Goal: Task Accomplishment & Management: Manage account settings

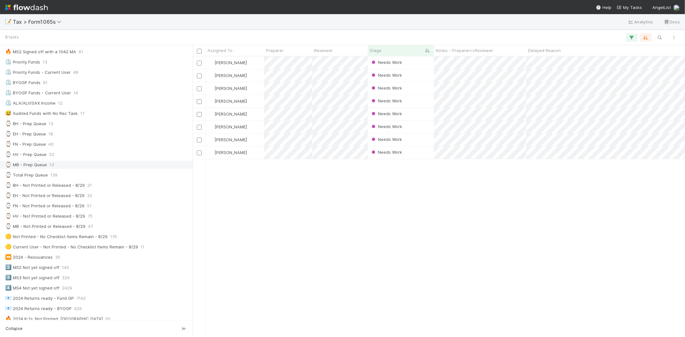
scroll to position [107, 0]
click at [58, 178] on div "⌚ Total Prep Queue 139" at bounding box center [98, 174] width 186 height 8
click at [90, 162] on div "⌚ MB - Prep Queue 13" at bounding box center [98, 164] width 186 height 8
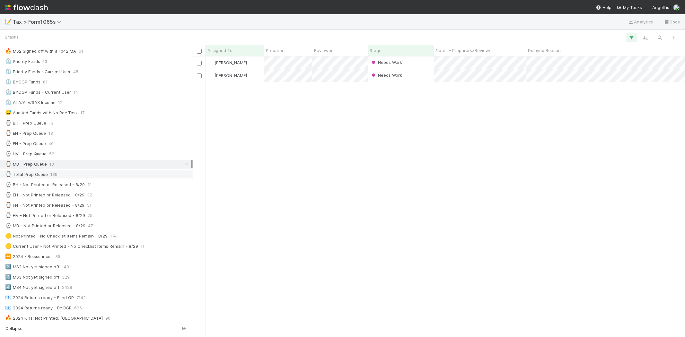
click at [67, 175] on div "⌚ Total Prep Queue 139" at bounding box center [98, 174] width 186 height 8
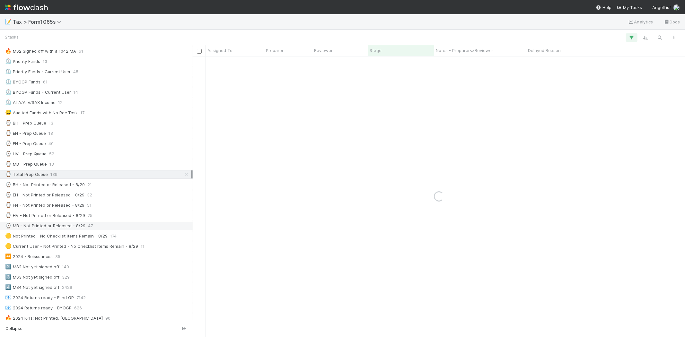
click at [89, 225] on span "47" at bounding box center [90, 226] width 5 height 8
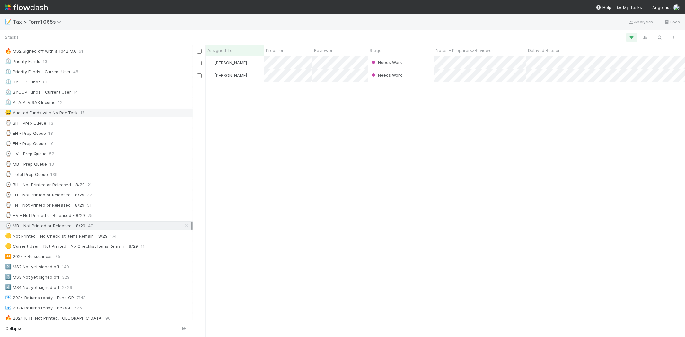
scroll to position [275, 487]
click at [122, 111] on div "😅 Audited Funds with No Rec Task 17" at bounding box center [98, 113] width 186 height 8
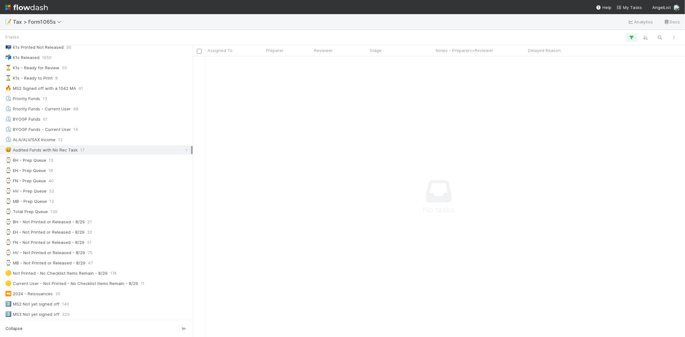
scroll to position [71, 0]
click at [69, 211] on div "⌚ Total Prep Queue 139" at bounding box center [98, 210] width 186 height 8
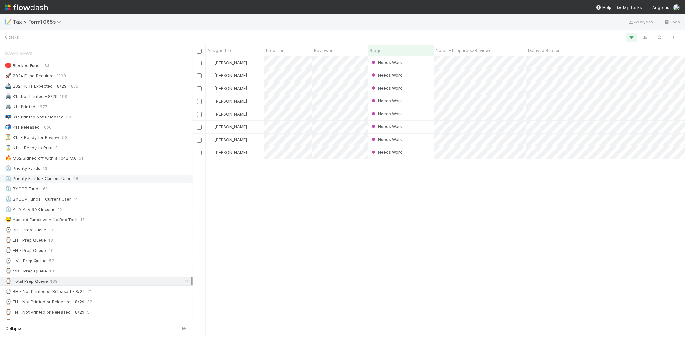
scroll to position [107, 0]
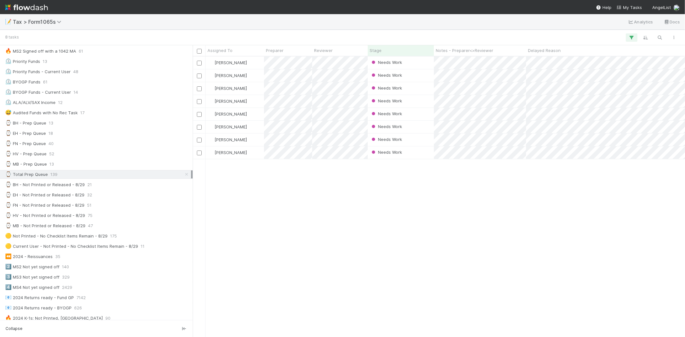
click at [43, 129] on div "Saved Views 🛑 Blocked Funds 33 🚀 2024 Filing Required 9198 🚢 2024 K-1s Expected…" at bounding box center [96, 172] width 193 height 465
click at [42, 127] on div "⌚ BH - Prep Queue 13" at bounding box center [96, 123] width 193 height 9
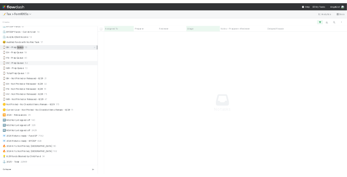
scroll to position [107, 0]
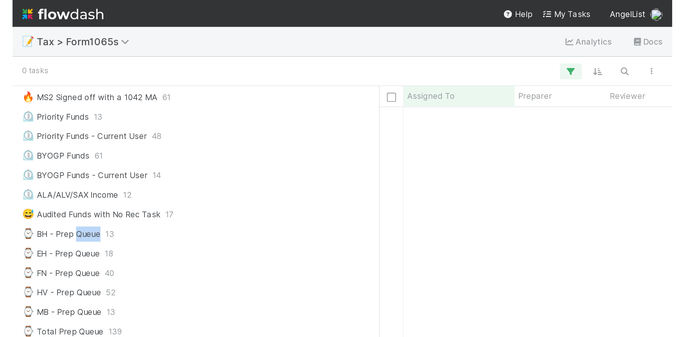
scroll to position [270, 481]
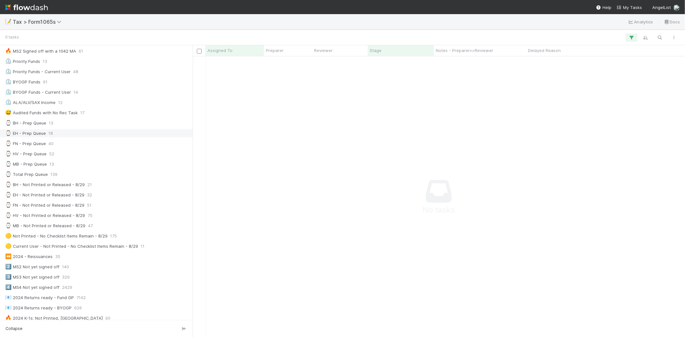
click at [59, 137] on div "⌚ EH - Prep Queue 18" at bounding box center [98, 133] width 186 height 8
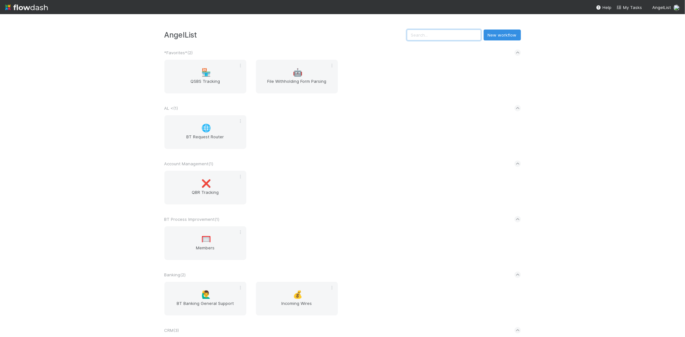
click at [457, 33] on input "text" at bounding box center [444, 35] width 74 height 11
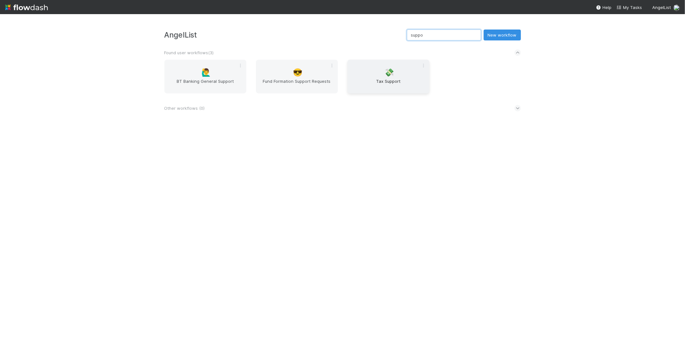
type input "suppo"
click at [410, 69] on div "💸 Tax Support" at bounding box center [388, 77] width 82 height 34
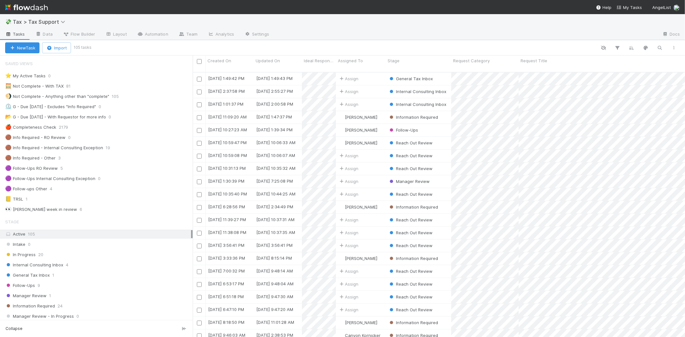
scroll to position [265, 487]
click at [89, 278] on div "General Tax Inbox 1" at bounding box center [98, 275] width 187 height 8
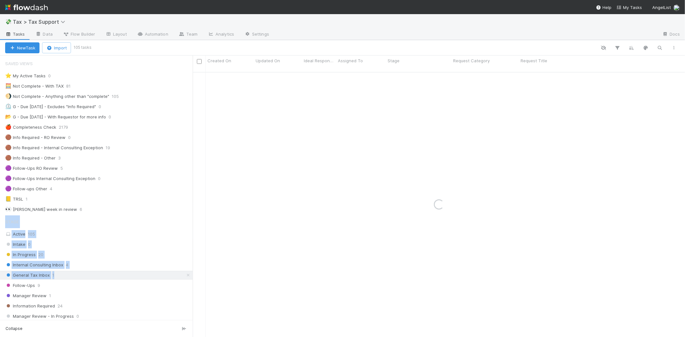
drag, startPoint x: 89, startPoint y: 278, endPoint x: 196, endPoint y: 206, distance: 129.2
click at [196, 206] on div "Created On Updated On Ideal Response Date Assigned To Stage Request Category Re…" at bounding box center [342, 196] width 685 height 281
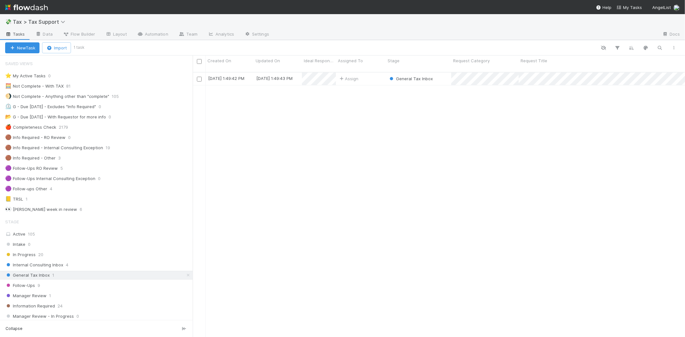
click at [325, 200] on div "8/26/25, 1:49:42 PM 8/26/25, 1:49:43 PM Assign General Tax Inbox 0 0 0 0 0 0 0 …" at bounding box center [439, 208] width 492 height 270
click at [372, 73] on div "Assign" at bounding box center [361, 79] width 50 height 13
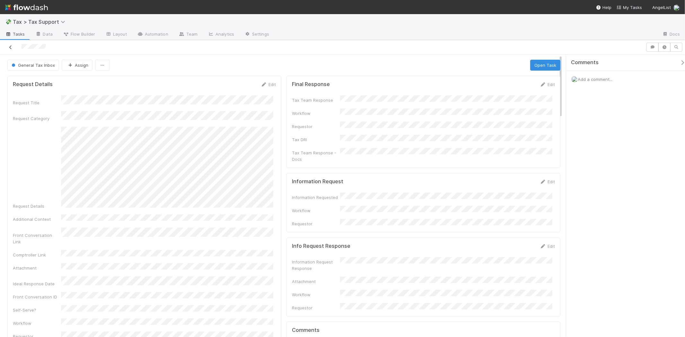
click at [11, 46] on icon at bounding box center [10, 47] width 6 height 4
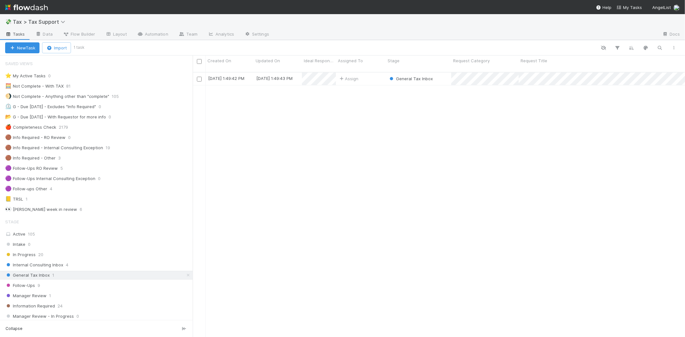
click at [22, 5] on img at bounding box center [26, 7] width 43 height 11
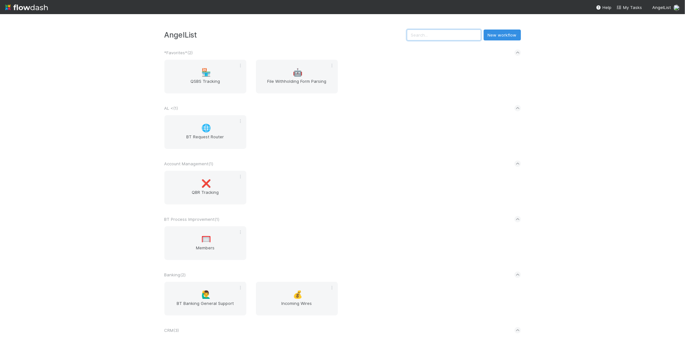
click at [436, 35] on input "text" at bounding box center [444, 35] width 74 height 11
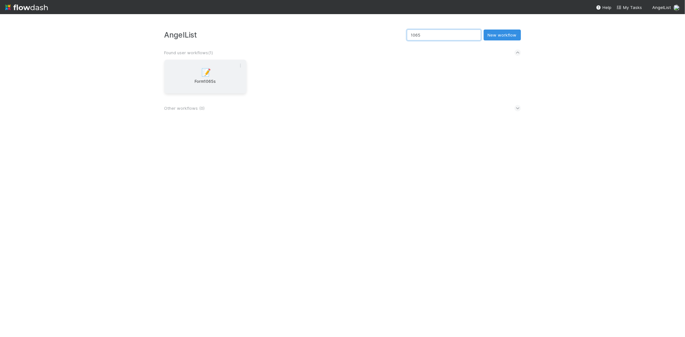
type input "1065"
click at [226, 81] on span "Form1065s" at bounding box center [205, 84] width 77 height 13
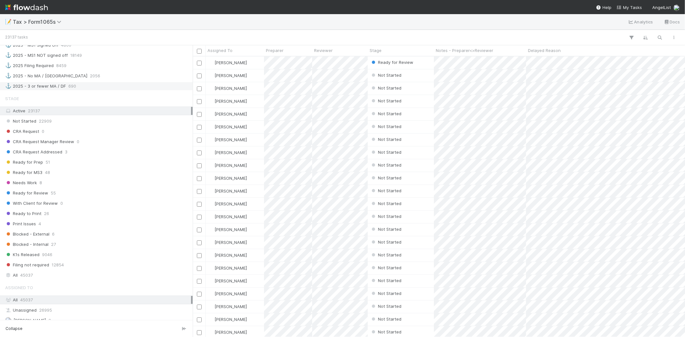
scroll to position [428, 0]
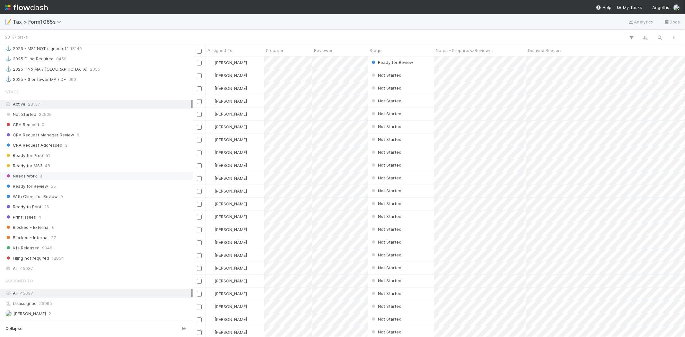
click at [72, 178] on div "Needs Work 8" at bounding box center [98, 176] width 186 height 8
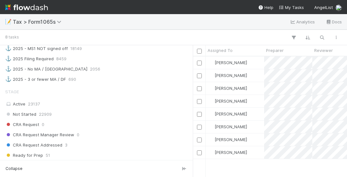
scroll to position [5, 5]
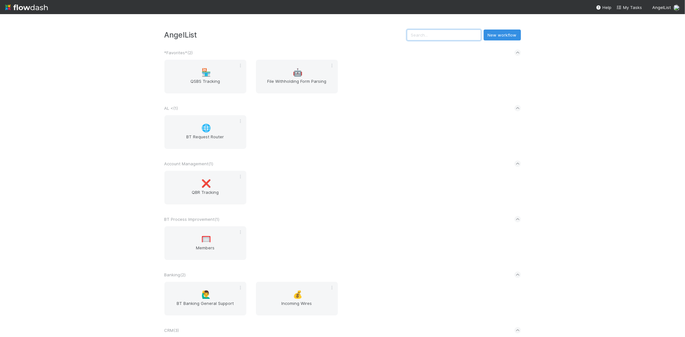
click at [437, 37] on input "text" at bounding box center [444, 35] width 74 height 11
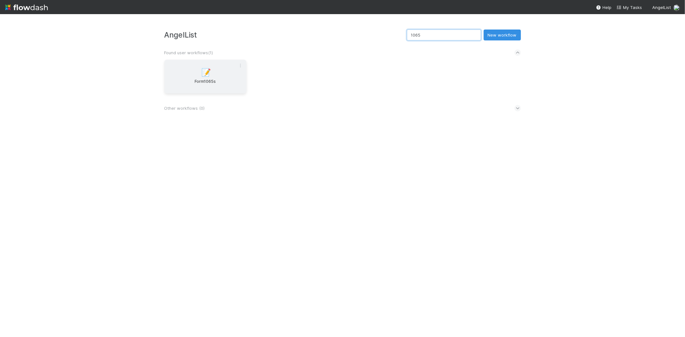
type input "1065"
click at [211, 69] on span "📝" at bounding box center [206, 72] width 10 height 8
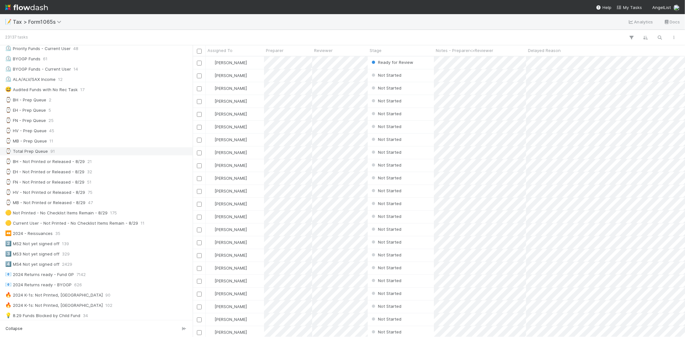
scroll to position [142, 0]
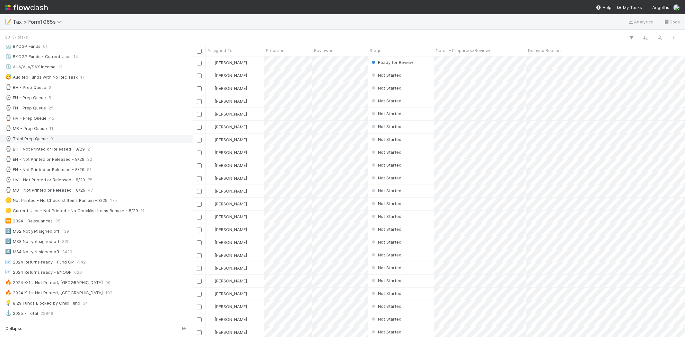
click at [110, 141] on div "⌚ Total Prep Queue 91" at bounding box center [98, 139] width 186 height 8
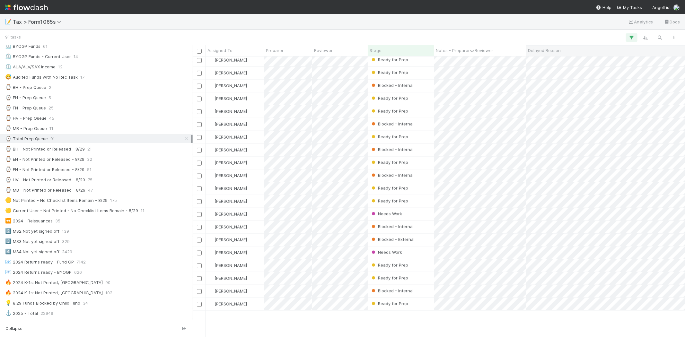
scroll to position [643, 0]
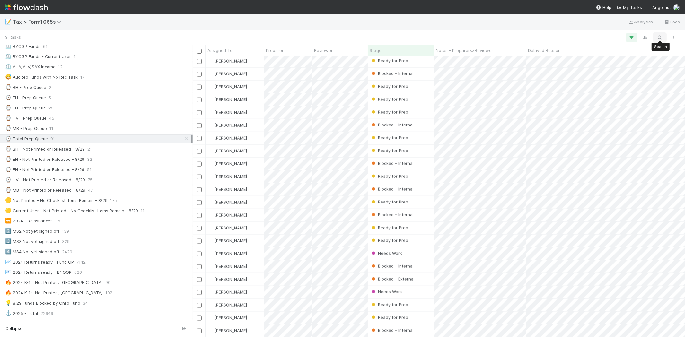
click at [659, 35] on icon "button" at bounding box center [659, 38] width 6 height 6
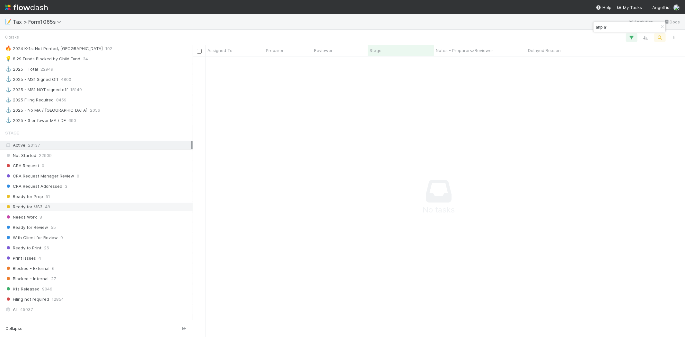
scroll to position [428, 0]
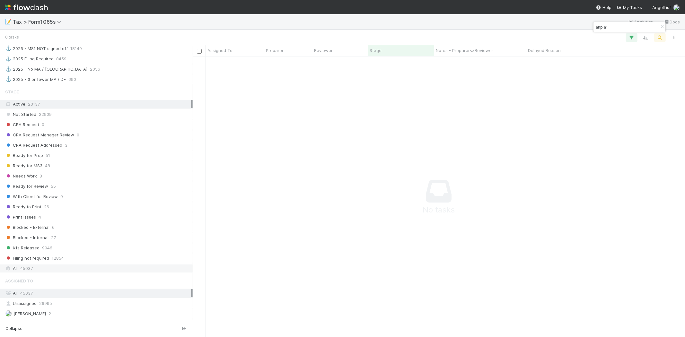
type input "ahp a1"
click at [55, 272] on div "All 45037" at bounding box center [98, 268] width 186 height 8
click at [637, 26] on input "ahp a1" at bounding box center [626, 27] width 64 height 8
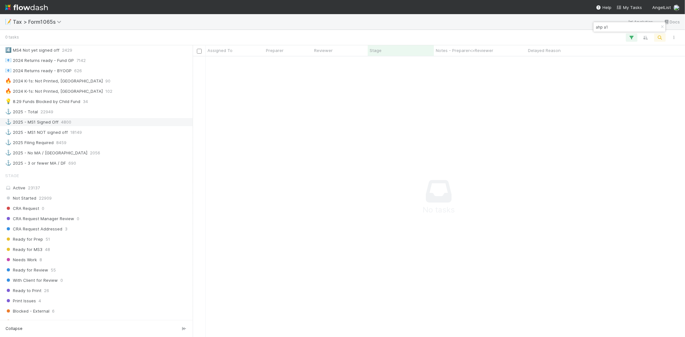
scroll to position [321, 0]
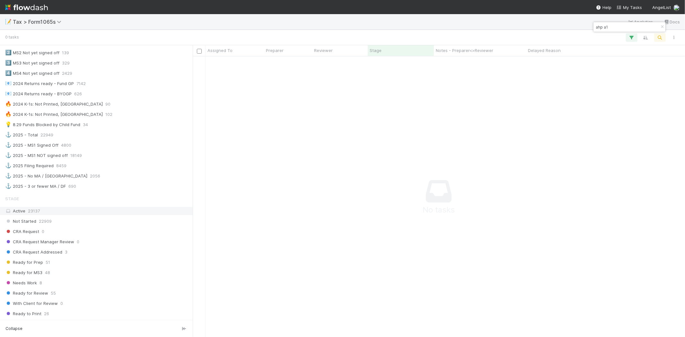
click at [62, 214] on div "Active 23137" at bounding box center [98, 211] width 186 height 8
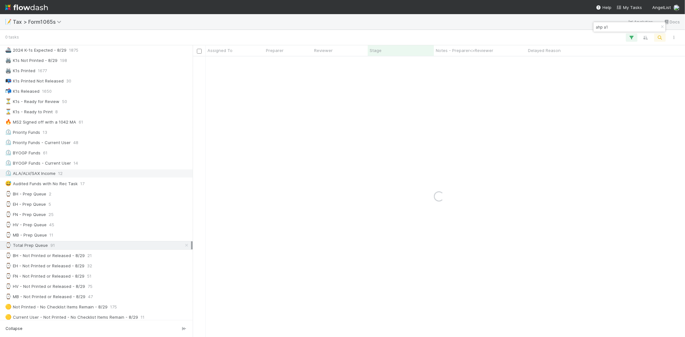
scroll to position [36, 0]
click at [183, 248] on icon at bounding box center [186, 246] width 6 height 4
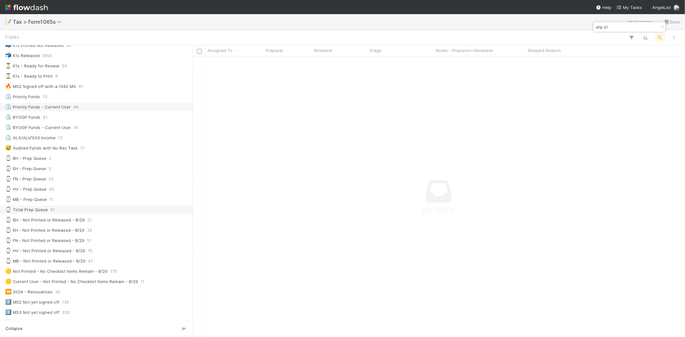
scroll to position [71, 0]
click at [78, 212] on div "⌚ Total Prep Queue 91" at bounding box center [98, 210] width 186 height 8
click at [100, 159] on div "⌚ BH - Prep Queue 2" at bounding box center [98, 159] width 186 height 8
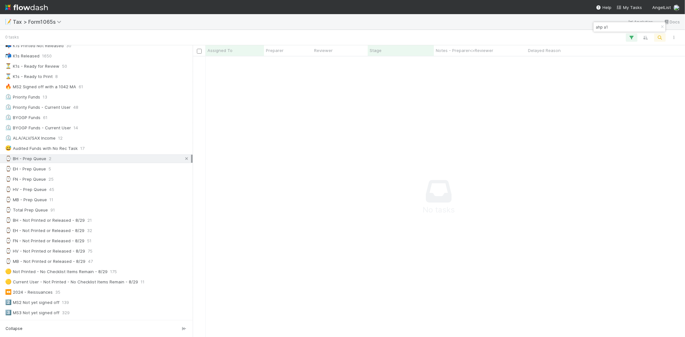
click at [183, 160] on icon at bounding box center [186, 159] width 6 height 4
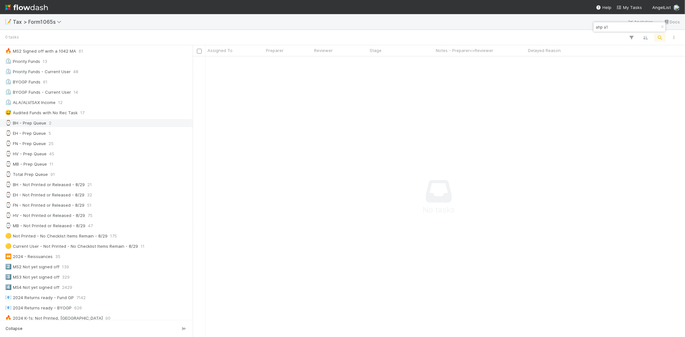
scroll to position [270, 481]
click at [72, 124] on div "⌚ BH - Prep Queue 2" at bounding box center [98, 123] width 186 height 8
click at [660, 26] on icon "button" at bounding box center [662, 27] width 6 height 4
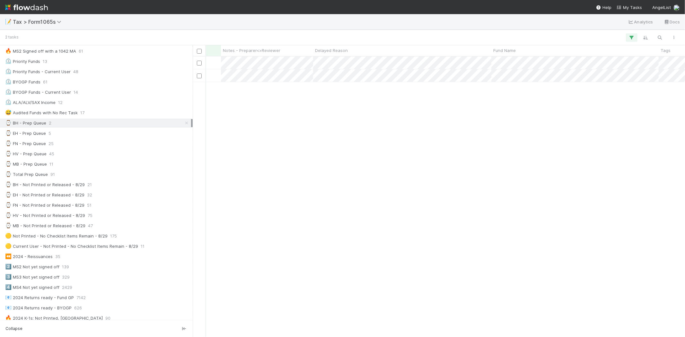
scroll to position [0, 0]
click at [228, 63] on span "Blake Hall" at bounding box center [230, 62] width 32 height 5
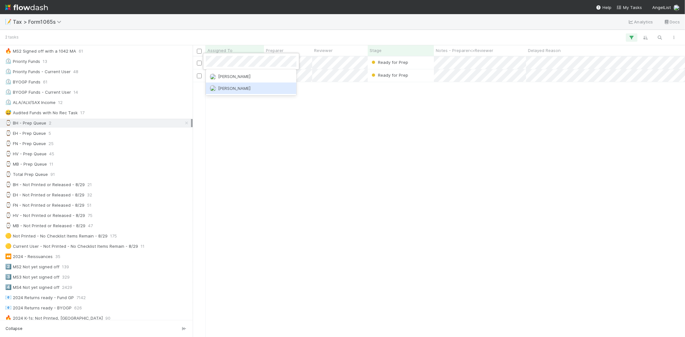
click at [234, 90] on span "Fareeha Naim" at bounding box center [234, 88] width 32 height 5
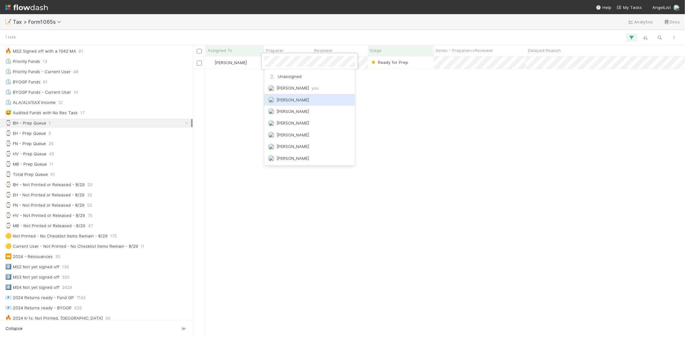
click at [256, 77] on div at bounding box center [342, 168] width 685 height 337
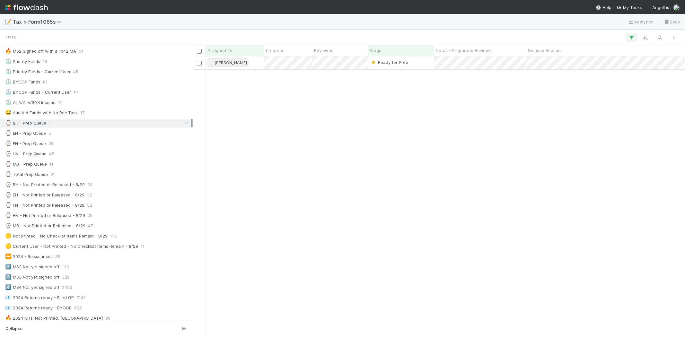
click at [225, 62] on span "Blake Hall" at bounding box center [230, 62] width 32 height 5
click at [231, 77] on span "Michael Binck you" at bounding box center [239, 76] width 42 height 5
click at [89, 135] on div "⌚ EH - Prep Queue 5" at bounding box center [98, 133] width 186 height 8
click at [46, 123] on div "⌚ BH - Prep Queue" at bounding box center [25, 123] width 41 height 8
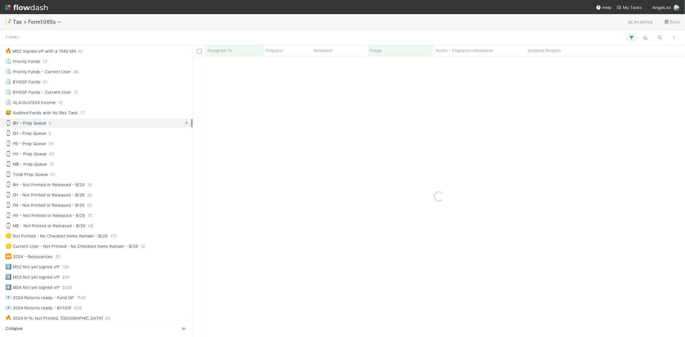
click at [183, 124] on icon at bounding box center [186, 123] width 6 height 4
click at [10, 125] on span "⌚" at bounding box center [8, 122] width 6 height 5
drag, startPoint x: 13, startPoint y: 124, endPoint x: 348, endPoint y: 164, distance: 337.4
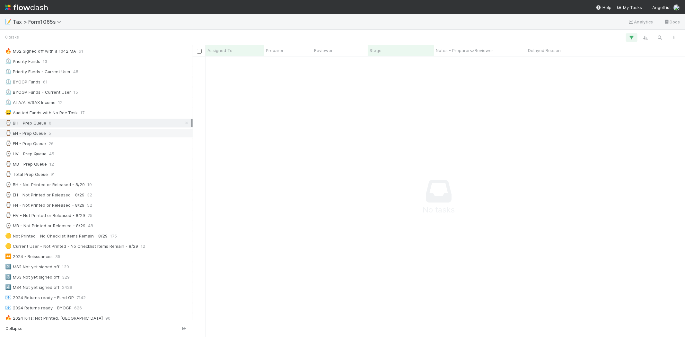
click at [65, 137] on div "⌚ EH - Prep Queue 5" at bounding box center [98, 133] width 186 height 8
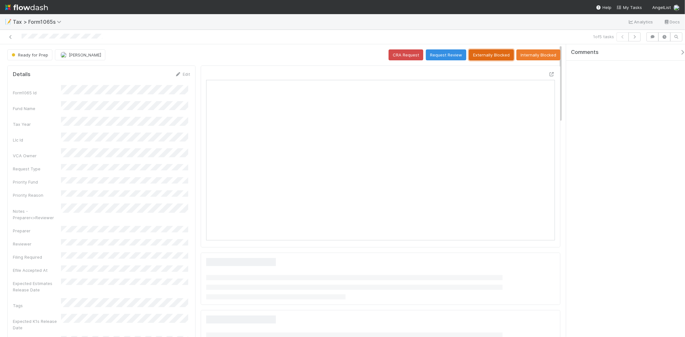
click at [490, 56] on button "Externally Blocked" at bounding box center [491, 54] width 45 height 11
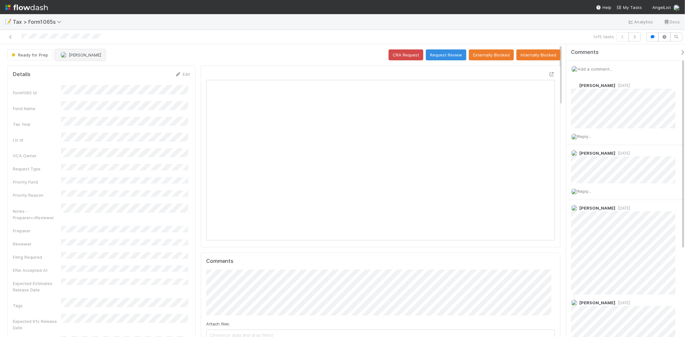
click at [98, 59] on button "[PERSON_NAME]" at bounding box center [80, 54] width 50 height 11
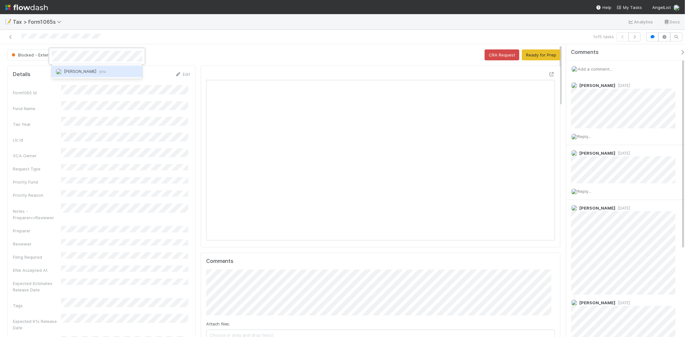
click at [89, 73] on span "Michael Binck you" at bounding box center [85, 71] width 42 height 5
click at [181, 73] on link "Edit" at bounding box center [182, 74] width 15 height 5
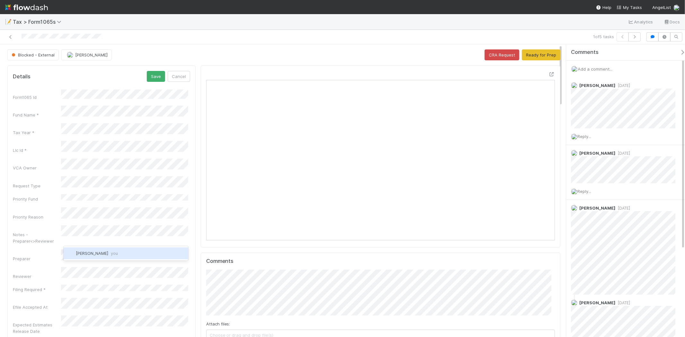
click at [101, 248] on div "Michael Binck you" at bounding box center [126, 253] width 125 height 12
click at [159, 78] on button "Save" at bounding box center [156, 76] width 18 height 11
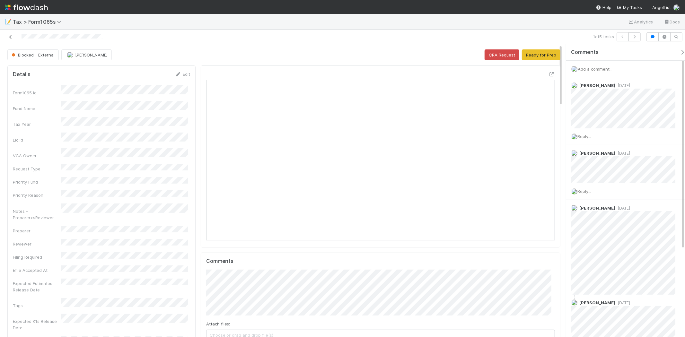
click at [9, 36] on icon at bounding box center [10, 37] width 6 height 4
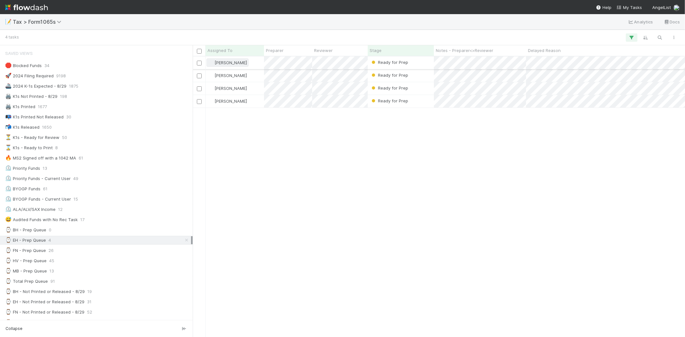
click at [239, 60] on span "[PERSON_NAME]" at bounding box center [230, 62] width 32 height 5
click at [235, 79] on div "Michael Binck you" at bounding box center [251, 77] width 91 height 12
click at [240, 89] on span "Enrique Hernandez" at bounding box center [230, 88] width 32 height 5
click at [242, 102] on span "Michael Binck you" at bounding box center [239, 101] width 42 height 5
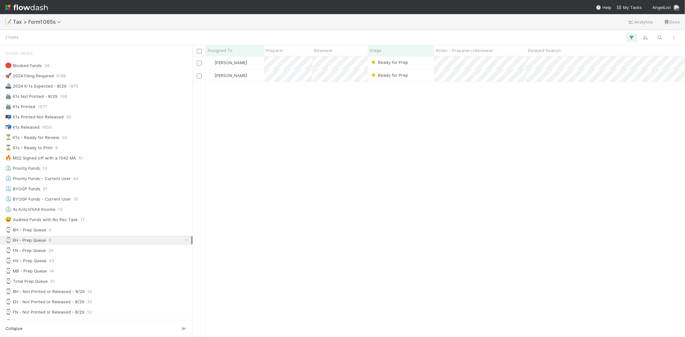
click at [245, 64] on span "Enrique Hernandez" at bounding box center [230, 62] width 32 height 5
drag, startPoint x: 251, startPoint y: 335, endPoint x: 282, endPoint y: 335, distance: 31.1
click at [282, 335] on div at bounding box center [342, 168] width 685 height 337
click at [236, 63] on span "Enrique Hernandez" at bounding box center [230, 62] width 32 height 5
click at [241, 81] on div "Michael Binck you" at bounding box center [248, 78] width 91 height 12
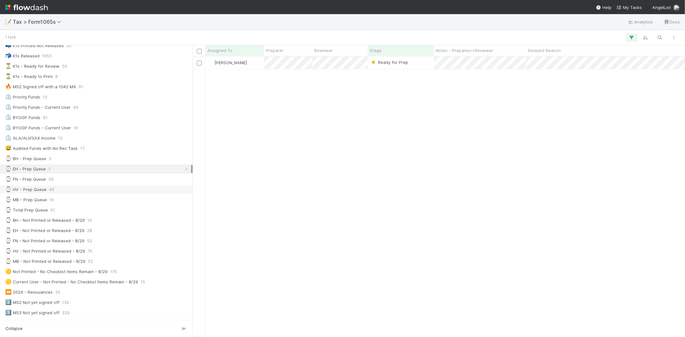
click at [76, 188] on div "⌚ HV - Prep Queue 45" at bounding box center [98, 189] width 186 height 8
click at [76, 168] on div "⌚ EH - Prep Queue 1" at bounding box center [98, 169] width 186 height 8
click at [232, 63] on span "Enrique Hernandez" at bounding box center [230, 62] width 32 height 5
click at [245, 76] on span "Michael Binck you" at bounding box center [239, 76] width 42 height 5
click at [115, 180] on div "⌚ FN - Prep Queue 26" at bounding box center [98, 179] width 186 height 8
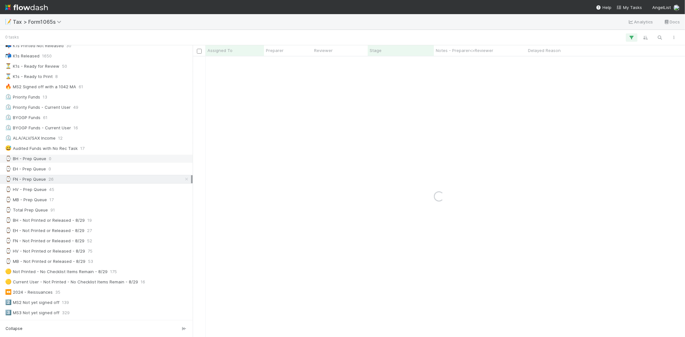
click at [31, 160] on div "⌚ BH - Prep Queue" at bounding box center [25, 159] width 41 height 8
click at [183, 161] on icon at bounding box center [186, 159] width 6 height 4
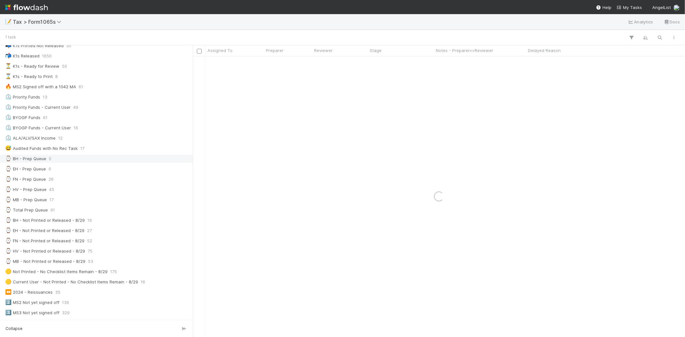
click at [52, 161] on div "⌚ BH - Prep Queue 0" at bounding box center [98, 159] width 186 height 8
drag, startPoint x: 51, startPoint y: 160, endPoint x: 239, endPoint y: 183, distance: 189.7
click at [239, 183] on div "Loading..." at bounding box center [439, 196] width 492 height 280
click at [95, 183] on div "⌚ FN - Prep Queue 26" at bounding box center [98, 179] width 186 height 8
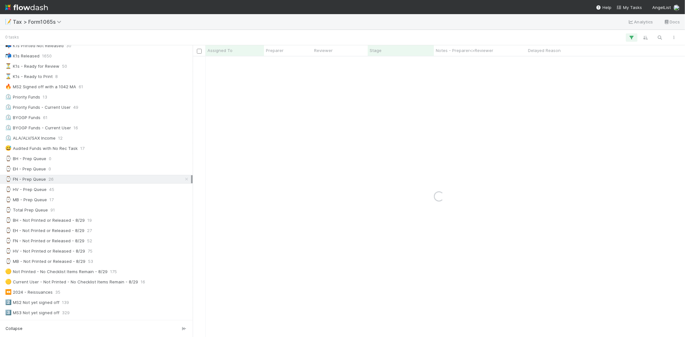
click at [342, 89] on div "Loading..." at bounding box center [439, 196] width 492 height 280
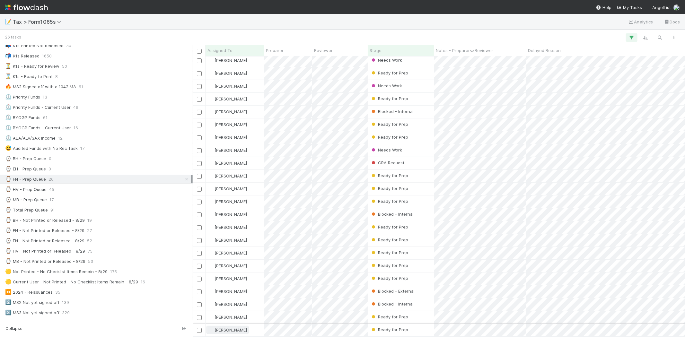
click at [227, 327] on div "Fareeha Naim" at bounding box center [227, 330] width 39 height 6
click at [247, 310] on span "Michael Binck you" at bounding box center [239, 308] width 42 height 5
click at [236, 276] on span "Fareeha Naim" at bounding box center [230, 278] width 32 height 5
click at [226, 284] on div "Michael Binck you" at bounding box center [251, 287] width 91 height 12
click at [231, 61] on span "Fareeha Naim" at bounding box center [230, 62] width 32 height 5
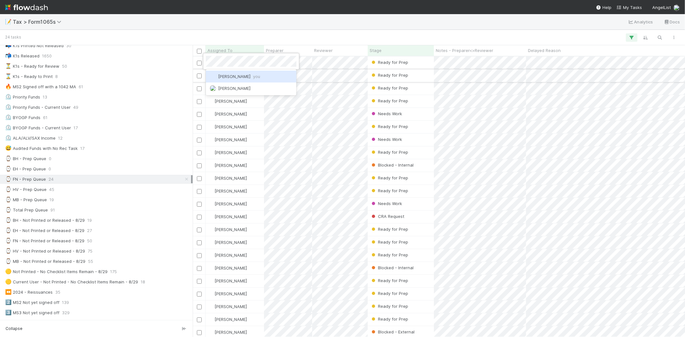
click at [229, 76] on span "Michael Binck you" at bounding box center [239, 76] width 42 height 5
click at [230, 63] on span "Fareeha Naim" at bounding box center [230, 62] width 32 height 5
click at [236, 75] on span "Michael Binck you" at bounding box center [239, 76] width 42 height 5
click at [46, 201] on div "⌚ MB - Prep Queue" at bounding box center [26, 200] width 42 height 8
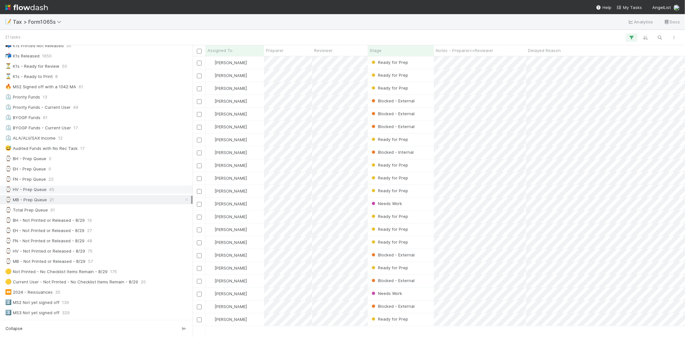
click at [55, 190] on div "⌚ HV - Prep Queue 45" at bounding box center [98, 189] width 186 height 8
click at [58, 157] on div "⌚ BH - Prep Queue 0" at bounding box center [98, 159] width 186 height 8
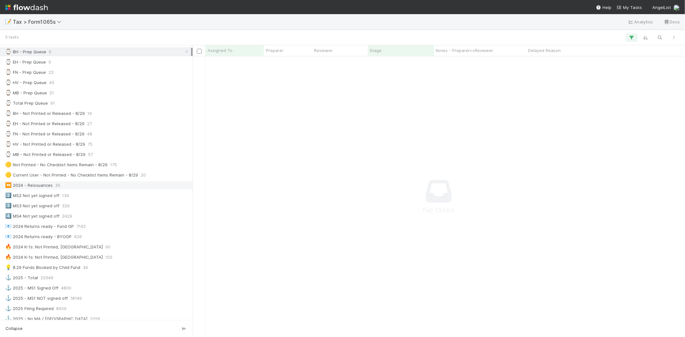
scroll to position [270, 481]
click at [58, 80] on div "⌚ HV - Prep Queue 45" at bounding box center [98, 83] width 186 height 8
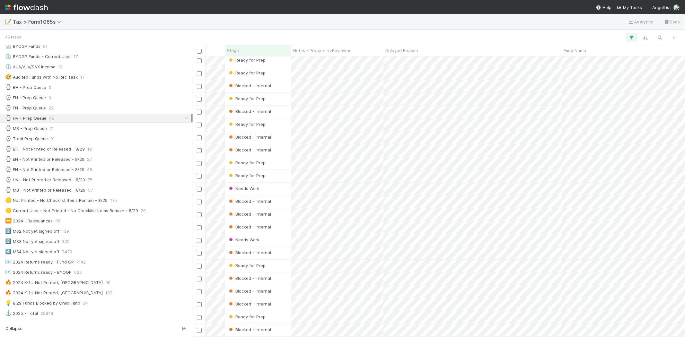
scroll to position [303, 0]
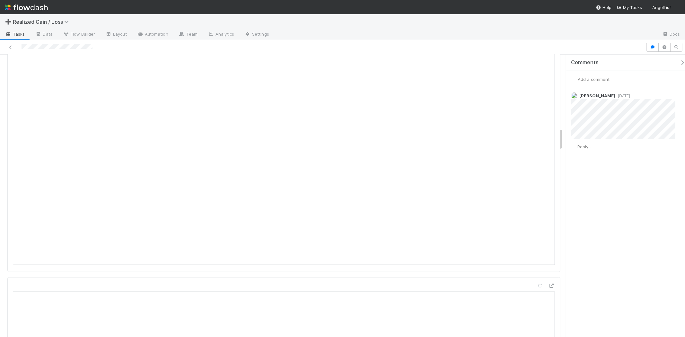
scroll to position [927, 0]
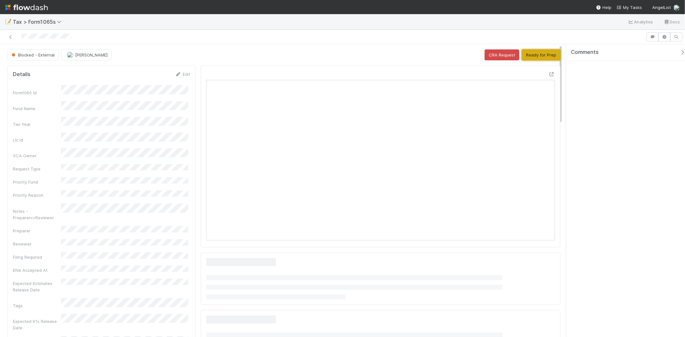
click at [530, 57] on button "Ready for Prep" at bounding box center [541, 54] width 39 height 11
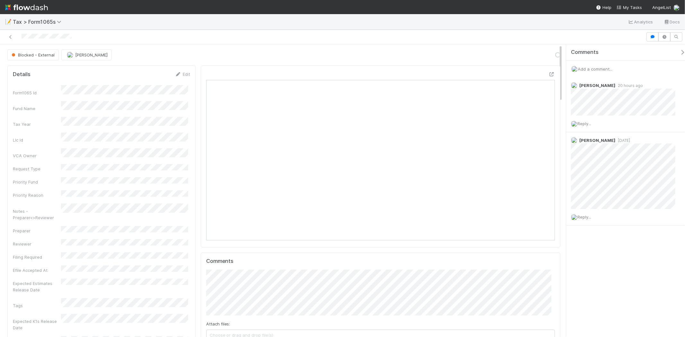
scroll to position [125, 340]
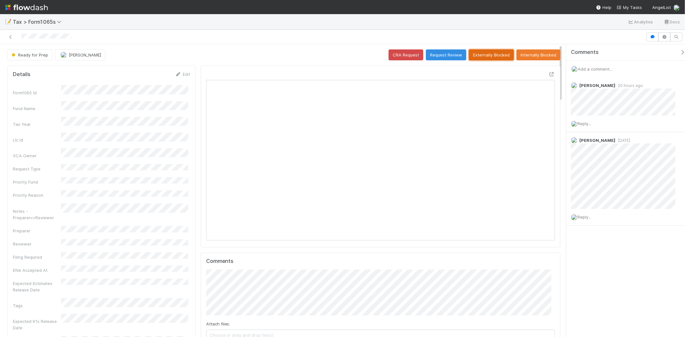
click at [500, 55] on button "Externally Blocked" at bounding box center [491, 54] width 45 height 11
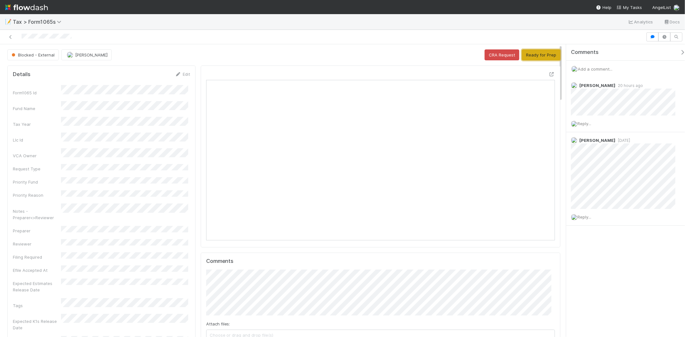
click at [530, 52] on button "Ready for Prep" at bounding box center [541, 54] width 39 height 11
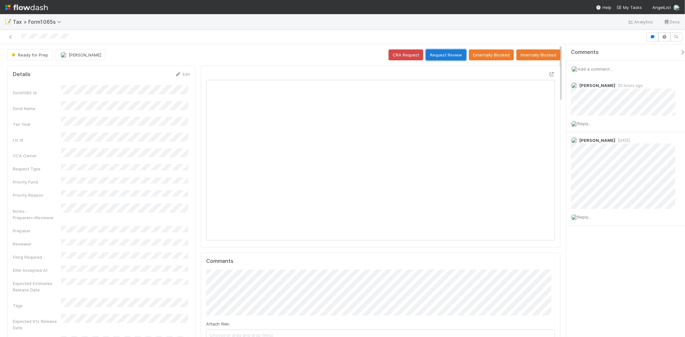
click at [447, 56] on button "Request Review" at bounding box center [446, 54] width 40 height 11
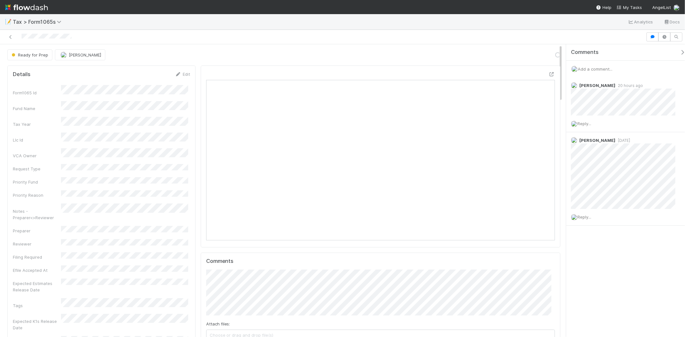
click at [588, 69] on span "Add a comment..." at bounding box center [594, 68] width 35 height 5
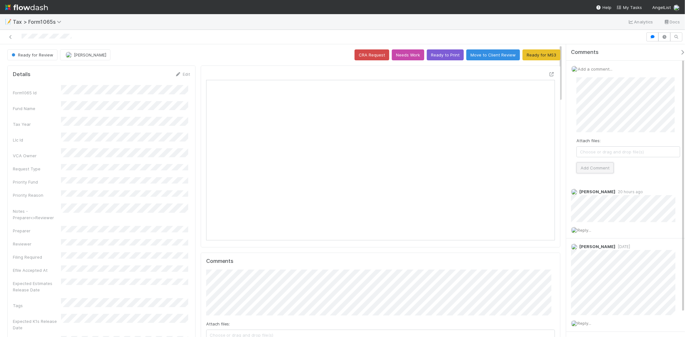
click at [596, 166] on button "Add Comment" at bounding box center [594, 167] width 37 height 11
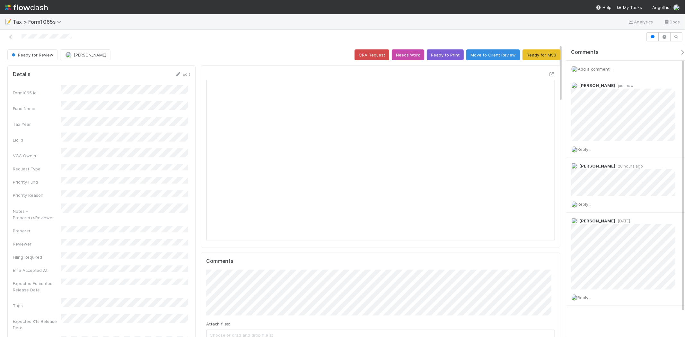
click at [597, 69] on span "Add a comment..." at bounding box center [594, 68] width 35 height 5
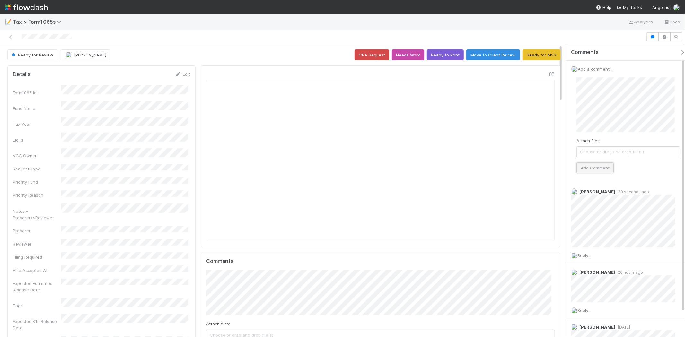
click at [594, 167] on button "Add Comment" at bounding box center [594, 167] width 37 height 11
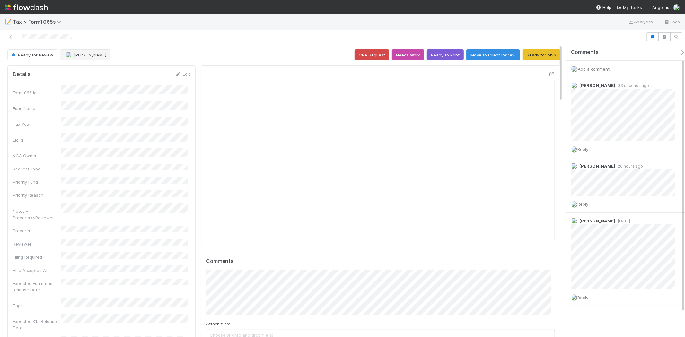
click at [48, 56] on div "Ready for Review" at bounding box center [33, 54] width 53 height 11
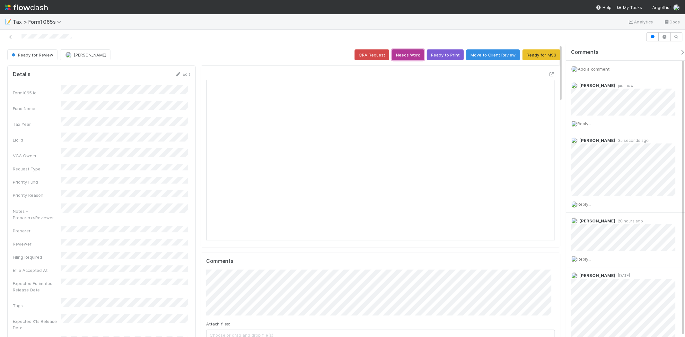
click at [395, 57] on button "Needs Work" at bounding box center [408, 54] width 32 height 11
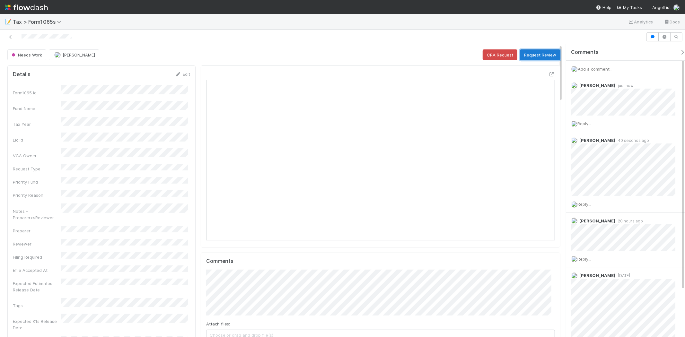
click at [535, 53] on button "Request Review" at bounding box center [540, 54] width 40 height 11
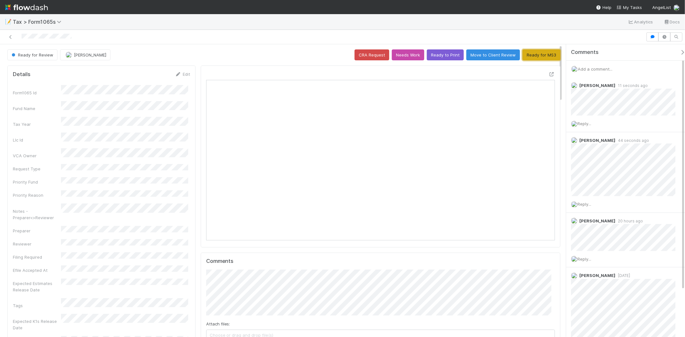
click at [530, 53] on button "Ready for MS3" at bounding box center [541, 54] width 38 height 11
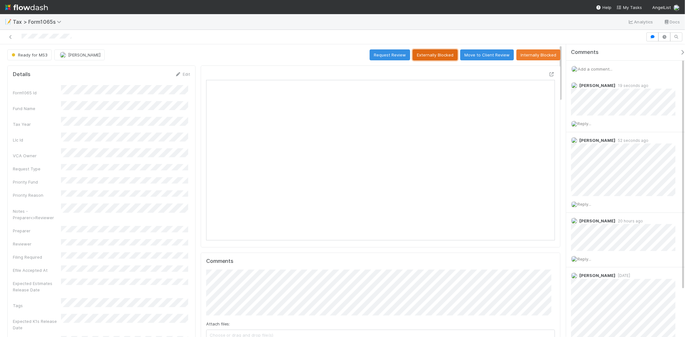
click at [444, 56] on button "Externally Blocked" at bounding box center [434, 54] width 45 height 11
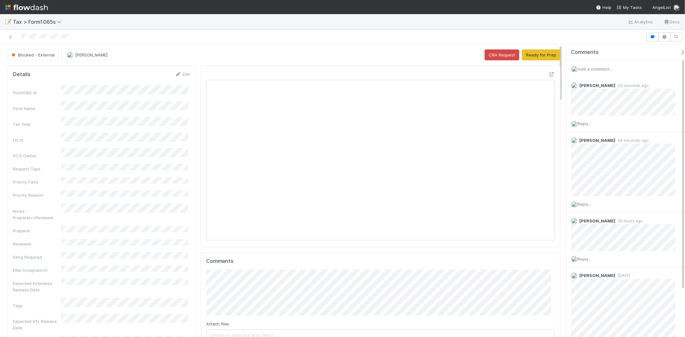
click at [33, 9] on img at bounding box center [26, 7] width 43 height 11
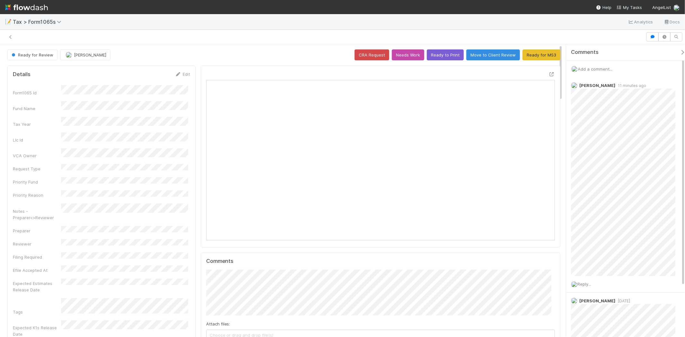
scroll to position [5, 5]
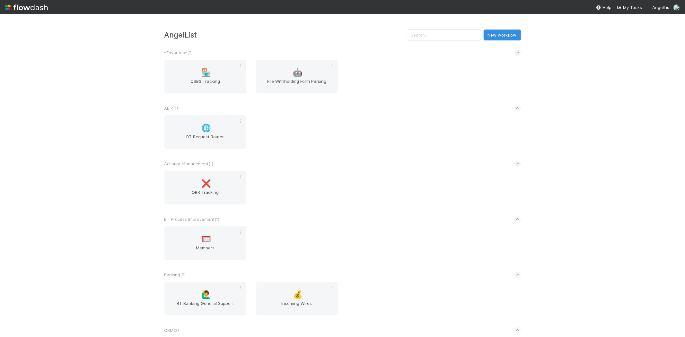
click at [430, 39] on input "text" at bounding box center [444, 35] width 74 height 11
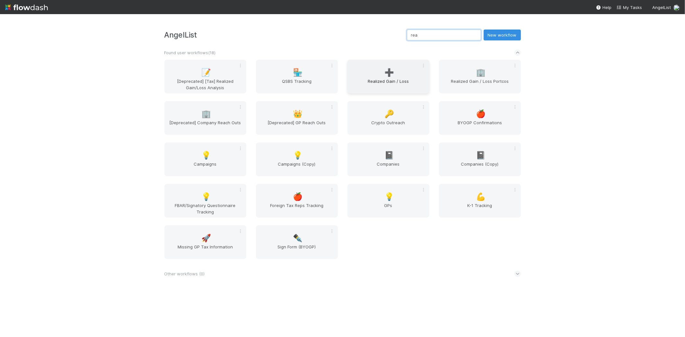
type input "rea"
click at [393, 69] on span "➕" at bounding box center [389, 72] width 10 height 8
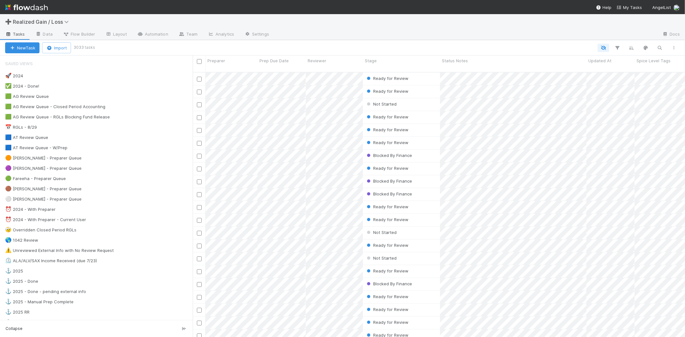
scroll to position [265, 487]
click at [94, 157] on div "🟠 Michael - Preparer Queue 4" at bounding box center [98, 158] width 187 height 8
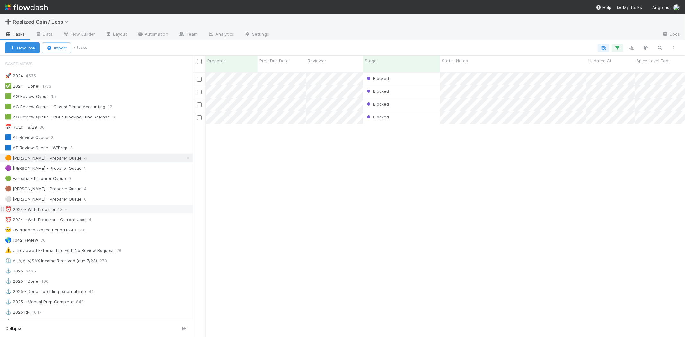
scroll to position [36, 0]
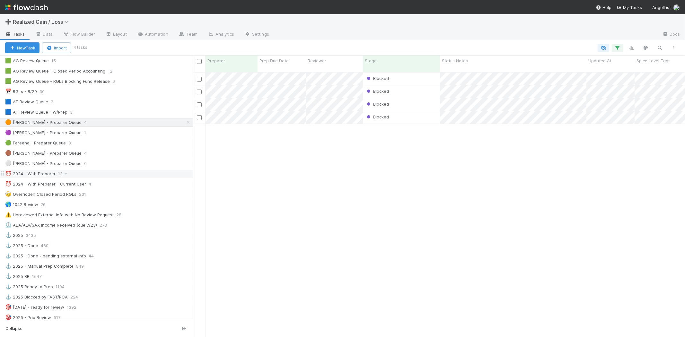
click at [79, 173] on div "⏰ 2024 - With Preparer 13" at bounding box center [98, 174] width 187 height 8
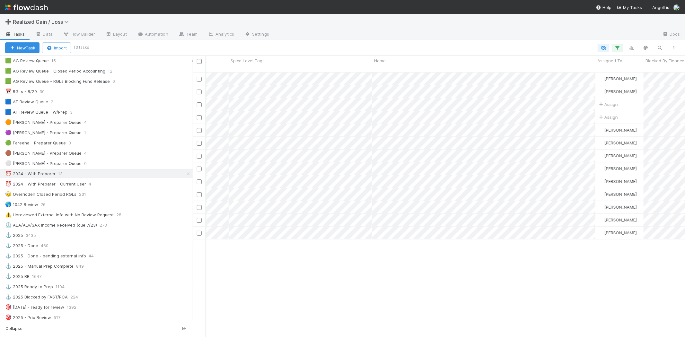
scroll to position [0, 406]
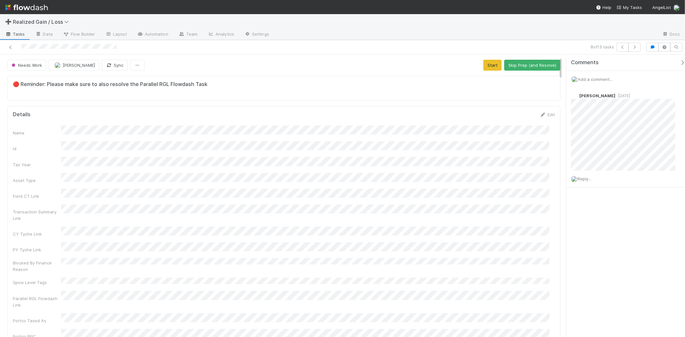
scroll to position [36, 0]
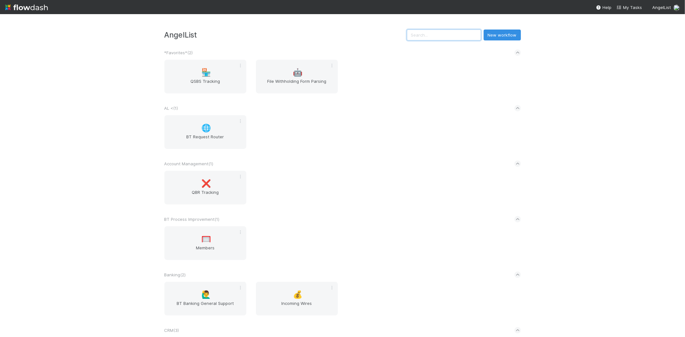
click at [448, 31] on input "text" at bounding box center [444, 35] width 74 height 11
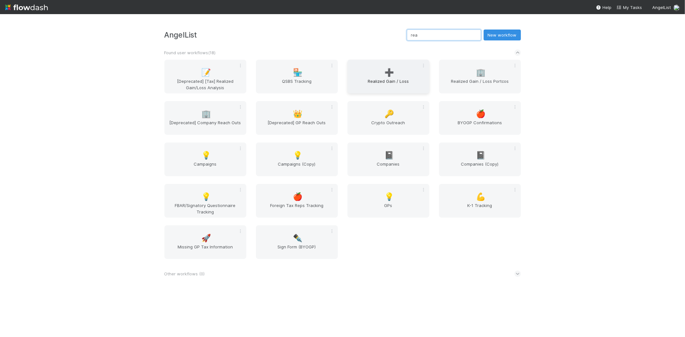
type input "rea"
click at [356, 80] on span "Realized Gain / Loss" at bounding box center [388, 84] width 77 height 13
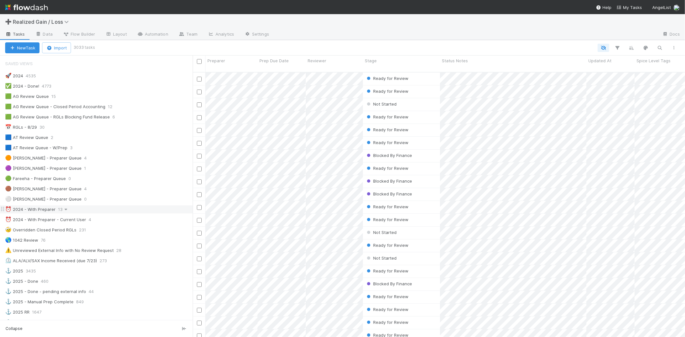
click at [65, 211] on icon at bounding box center [66, 209] width 6 height 4
click at [71, 188] on div "View Settings Default for everyone Rename this view Delete this view" at bounding box center [342, 168] width 685 height 337
click at [46, 210] on div "⏰ 2024 - With Preparer" at bounding box center [30, 209] width 50 height 8
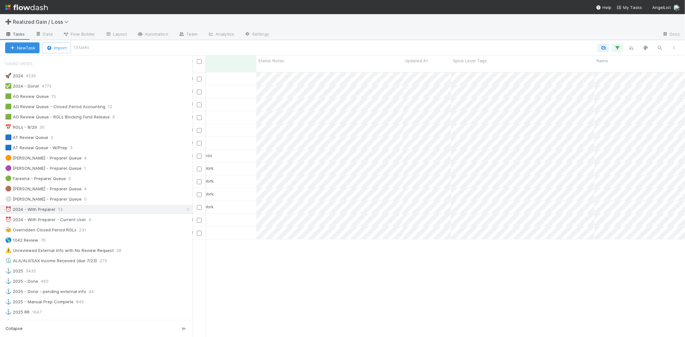
scroll to position [0, 229]
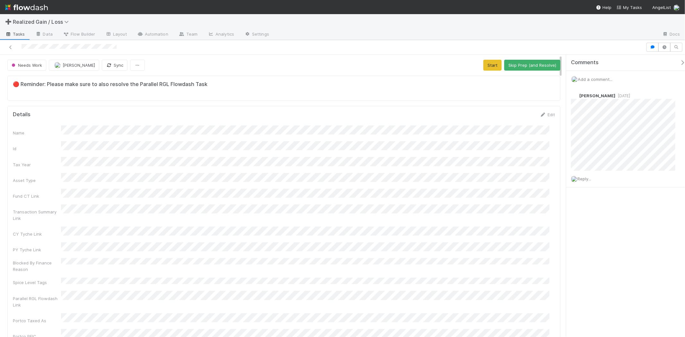
click at [596, 78] on span "Add a comment..." at bounding box center [594, 79] width 35 height 5
click at [598, 175] on button "Add Comment" at bounding box center [594, 178] width 37 height 11
click at [393, 64] on div "Needs Work [PERSON_NAME] Sync Start Skip Prep (and Resolve)" at bounding box center [283, 65] width 553 height 11
click at [532, 61] on button "Skip Prep (and Resolve)" at bounding box center [532, 65] width 56 height 11
click at [588, 82] on div "Add a comment..." at bounding box center [628, 79] width 124 height 17
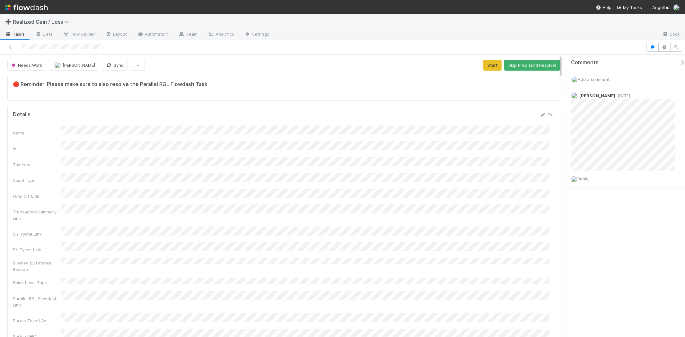
click at [588, 80] on span "Add a comment..." at bounding box center [594, 79] width 35 height 5
click at [601, 180] on button "Add Comment" at bounding box center [594, 178] width 37 height 11
click at [518, 62] on button "Skip Prep (and Resolve)" at bounding box center [532, 65] width 56 height 11
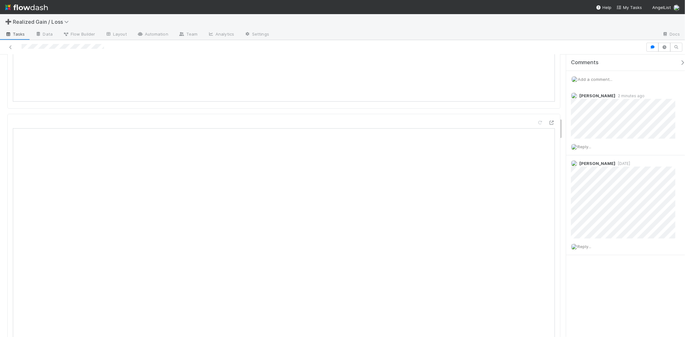
scroll to position [784, 0]
click at [605, 81] on div "Add a comment..." at bounding box center [628, 79] width 124 height 17
click at [605, 80] on span "Add a comment..." at bounding box center [594, 79] width 35 height 5
click at [601, 181] on button "Add Comment" at bounding box center [594, 178] width 37 height 11
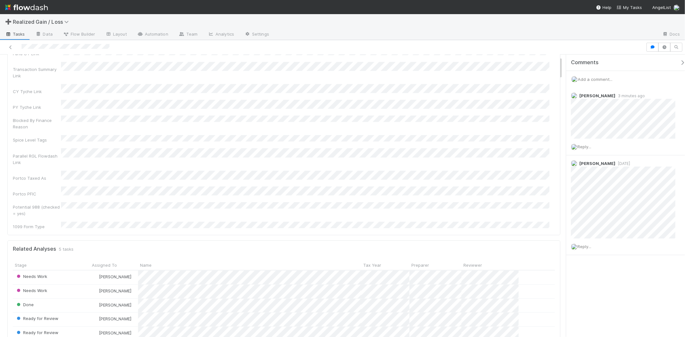
scroll to position [0, 0]
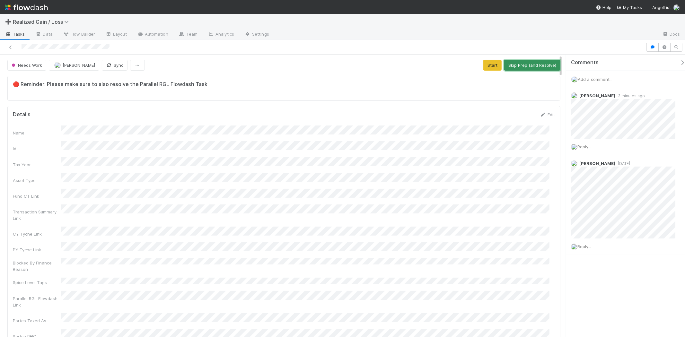
click at [521, 65] on button "Skip Prep (and Resolve)" at bounding box center [532, 65] width 56 height 11
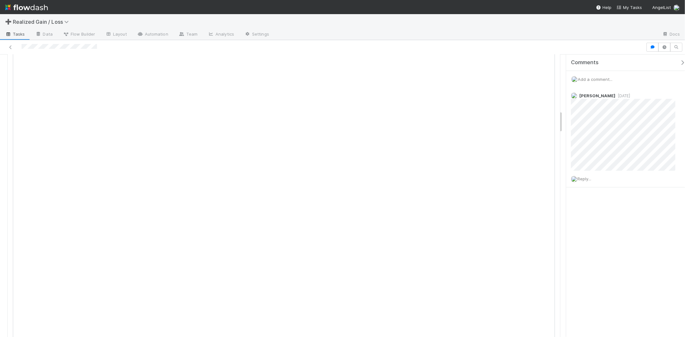
scroll to position [713, 0]
click at [585, 79] on span "Add a comment..." at bounding box center [594, 79] width 35 height 5
click at [586, 181] on button "Add Comment" at bounding box center [594, 178] width 37 height 11
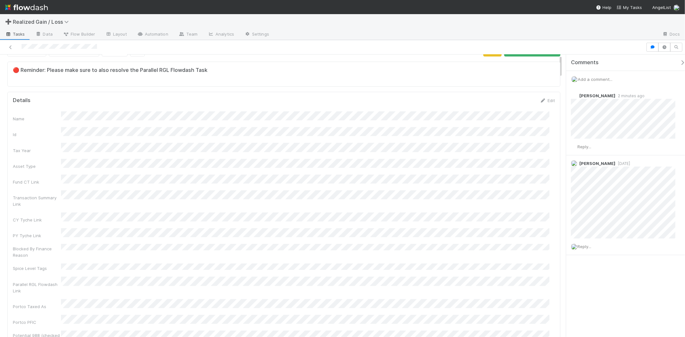
scroll to position [0, 0]
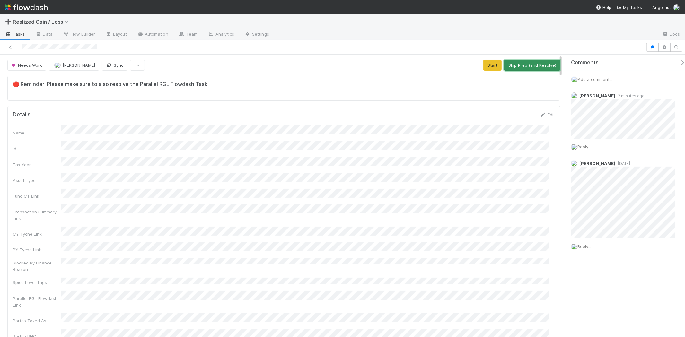
click at [535, 62] on button "Skip Prep (and Resolve)" at bounding box center [532, 65] width 56 height 11
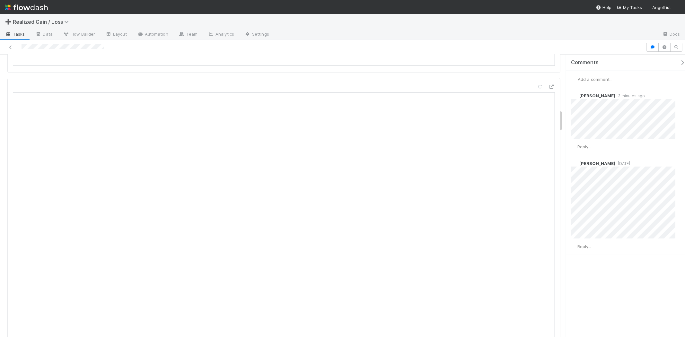
scroll to position [784, 0]
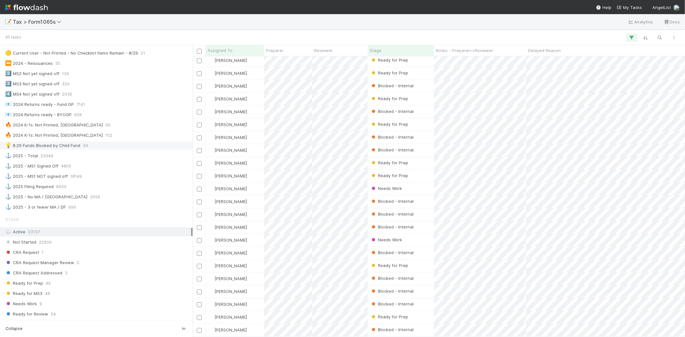
scroll to position [392, 0]
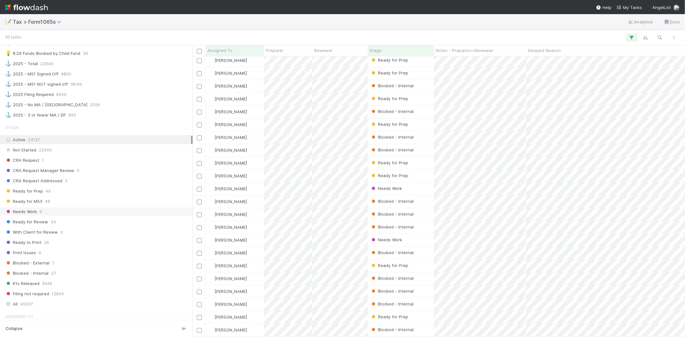
click at [52, 216] on div "Needs Work 9" at bounding box center [98, 212] width 186 height 8
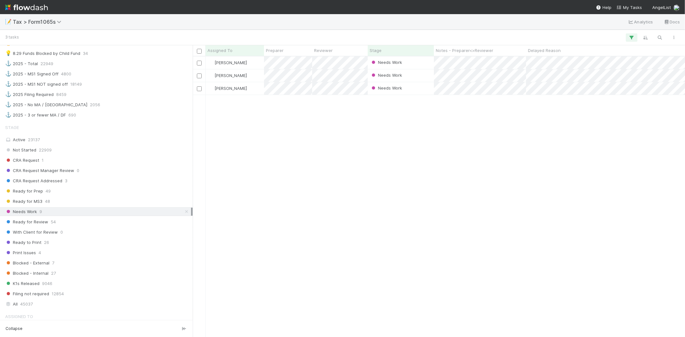
scroll to position [275, 487]
click at [472, 3] on nav "Help My Tasks AngelList" at bounding box center [342, 7] width 685 height 14
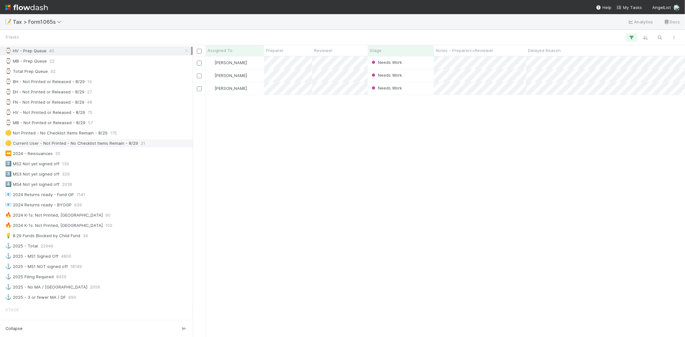
scroll to position [198, 0]
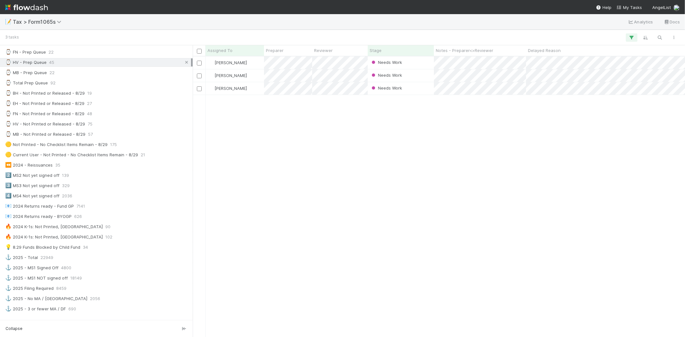
click at [183, 65] on icon at bounding box center [186, 62] width 6 height 4
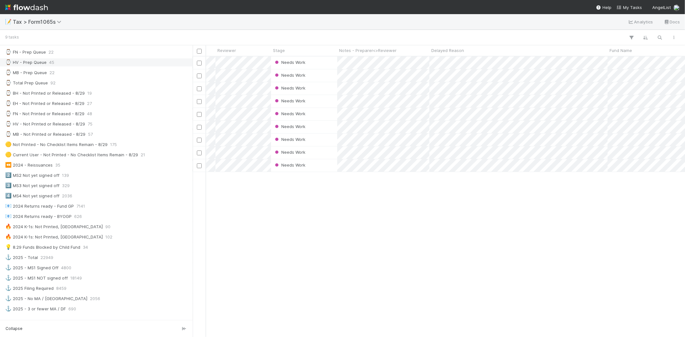
scroll to position [0, 171]
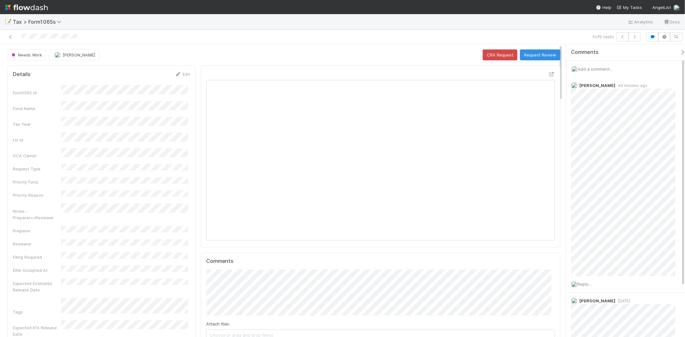
click at [610, 67] on span "Add a comment..." at bounding box center [594, 68] width 35 height 5
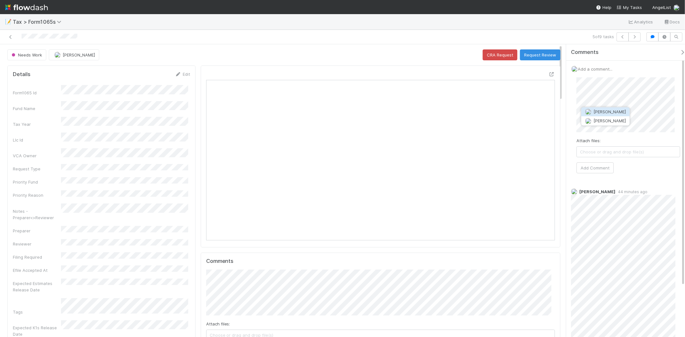
click at [612, 110] on span "[PERSON_NAME]" at bounding box center [609, 111] width 32 height 5
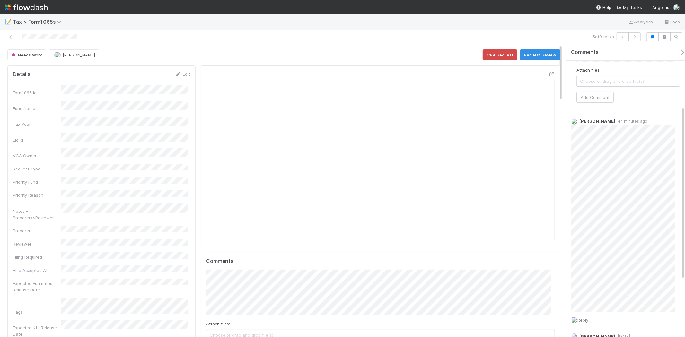
scroll to position [107, 0]
click at [651, 74] on div "Attach files: Choose or drag and drop file(s) Add Comment" at bounding box center [628, 41] width 104 height 143
click at [593, 124] on button "Add Comment" at bounding box center [594, 125] width 37 height 11
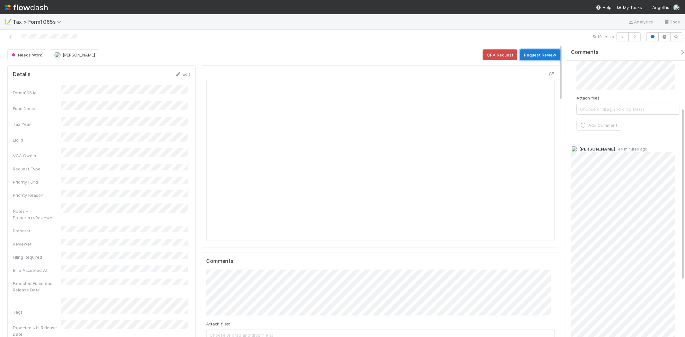
click at [537, 57] on button "Request Review" at bounding box center [540, 54] width 40 height 11
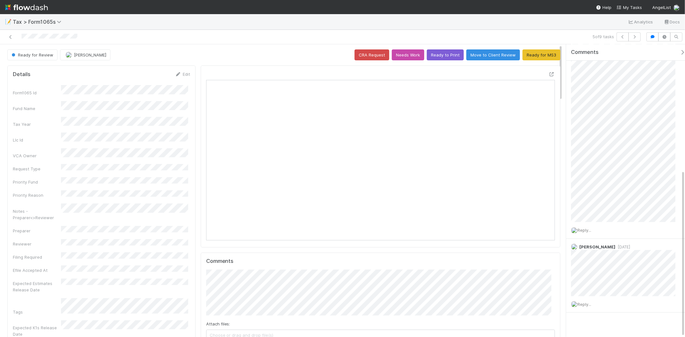
scroll to position [220, 0]
click at [86, 58] on button "[PERSON_NAME]" at bounding box center [85, 54] width 50 height 11
click at [93, 66] on div "[PERSON_NAME]" at bounding box center [102, 71] width 91 height 12
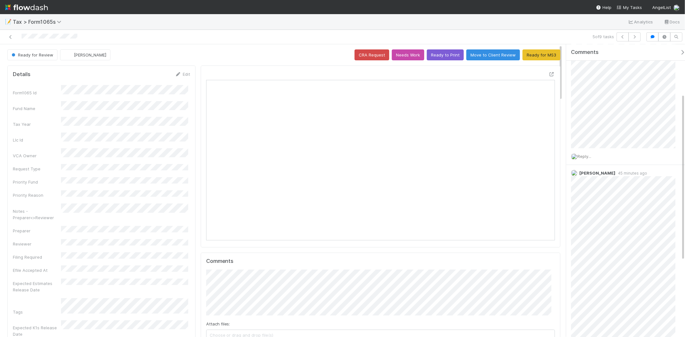
scroll to position [178, 0]
click at [38, 5] on img at bounding box center [26, 7] width 43 height 11
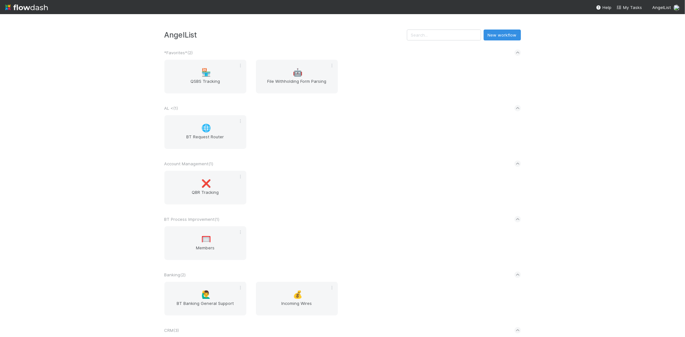
click at [445, 36] on input "text" at bounding box center [444, 35] width 74 height 11
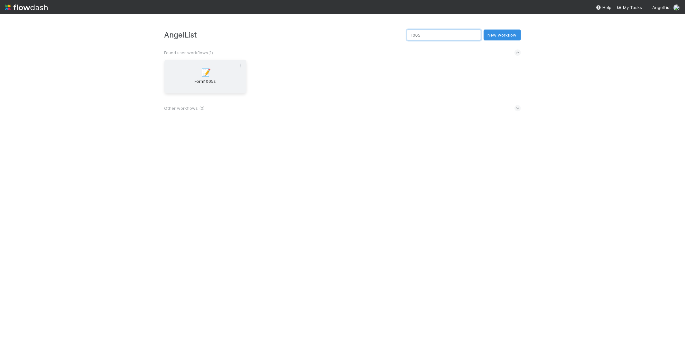
type input "1065"
click at [212, 61] on div "📝 Form1065s" at bounding box center [205, 77] width 82 height 34
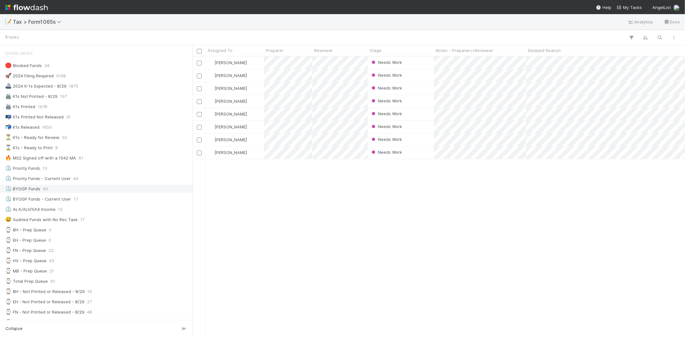
scroll to position [36, 0]
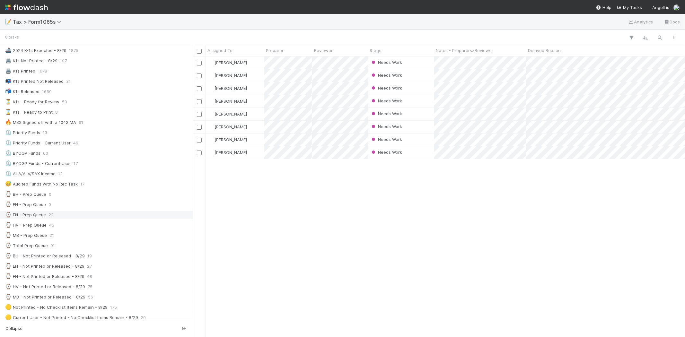
click at [78, 218] on div "⌚ FN - Prep Queue 22" at bounding box center [98, 215] width 186 height 8
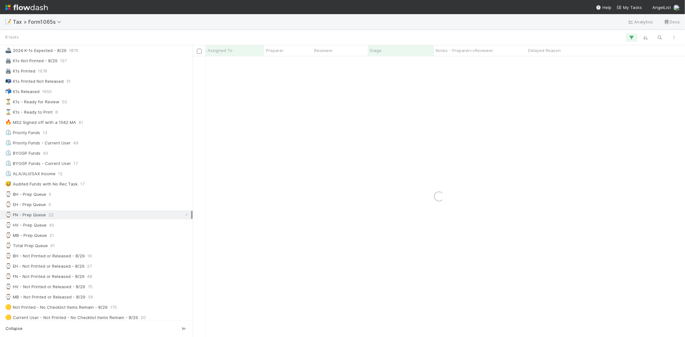
click at [77, 231] on div "Saved Views 🛑 Blocked Funds 34 🚀 2024 Filing Required 9198 🚢 2024 K-1s Expected…" at bounding box center [96, 243] width 193 height 465
click at [77, 232] on div "⌚ MB - Prep Queue 21" at bounding box center [98, 235] width 186 height 8
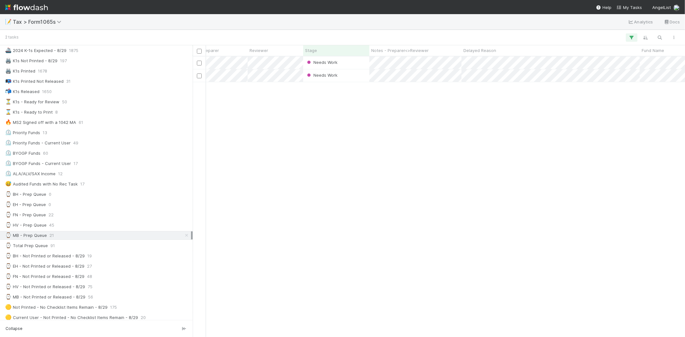
scroll to position [0, 97]
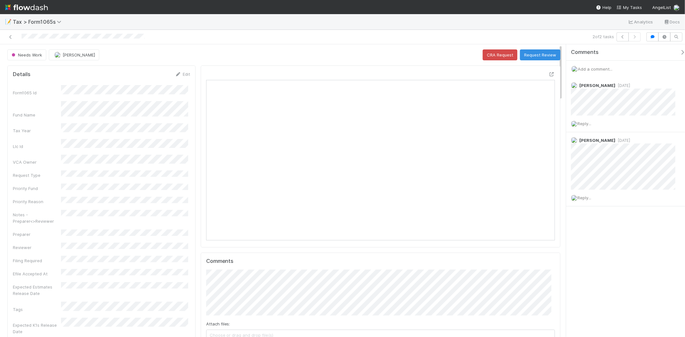
click at [25, 8] on img at bounding box center [26, 7] width 43 height 11
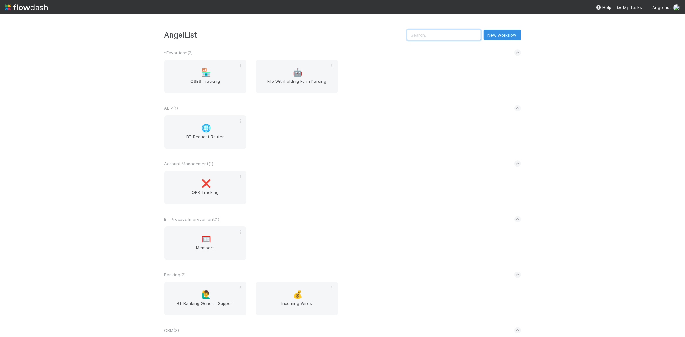
click at [452, 39] on input "text" at bounding box center [444, 35] width 74 height 11
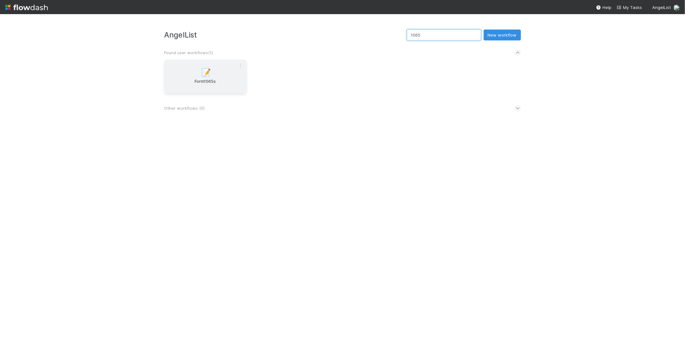
type input "1065"
click at [198, 71] on div "📝 Form1065s" at bounding box center [205, 77] width 82 height 34
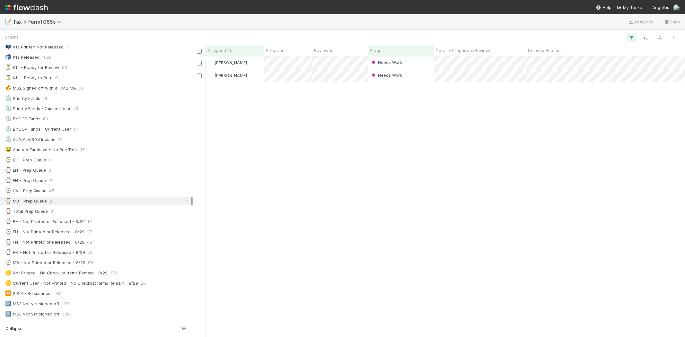
scroll to position [71, 0]
click at [78, 212] on div "⌚ Total Prep Queue 91" at bounding box center [98, 210] width 186 height 8
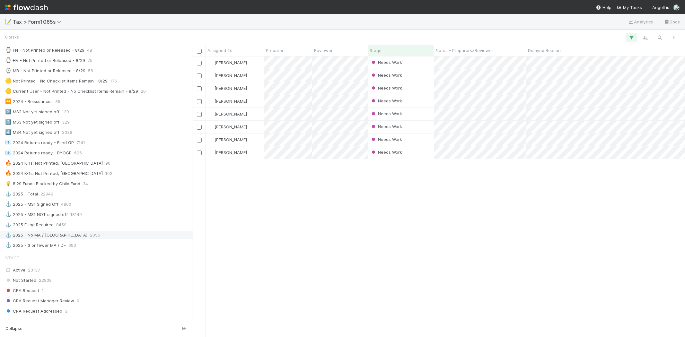
scroll to position [357, 0]
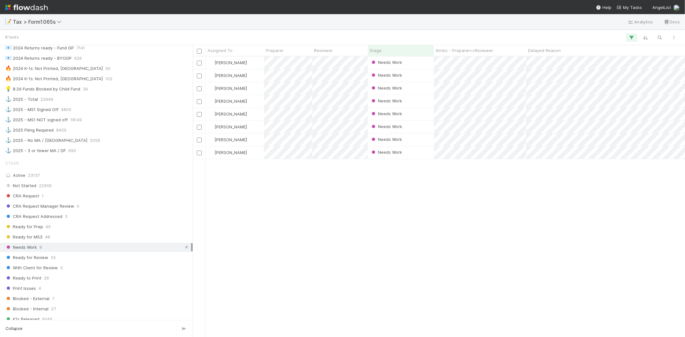
click at [183, 251] on link at bounding box center [186, 247] width 6 height 8
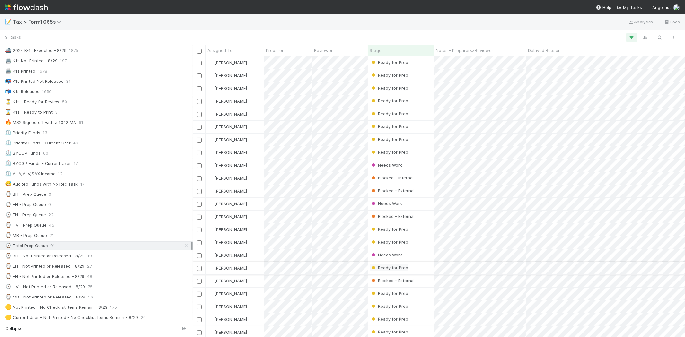
scroll to position [275, 487]
click at [398, 48] on div "Stage" at bounding box center [400, 50] width 63 height 6
click at [397, 59] on div "Sort First → Last" at bounding box center [406, 63] width 73 height 10
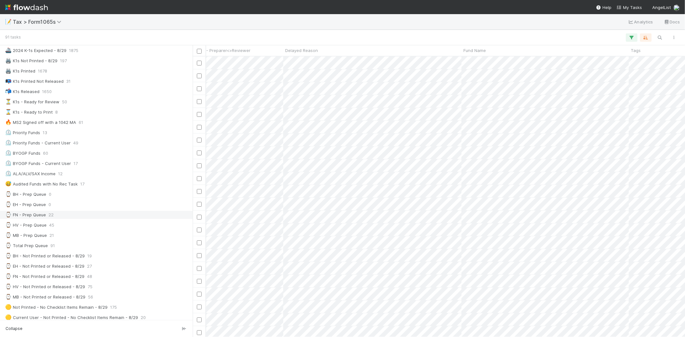
click at [113, 215] on div "⌚ FN - Prep Queue 22" at bounding box center [98, 215] width 186 height 8
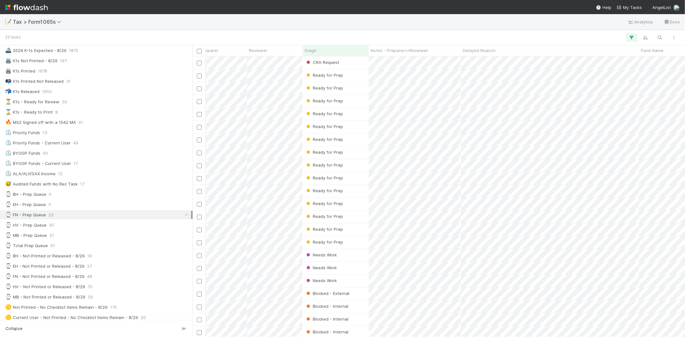
scroll to position [0, 60]
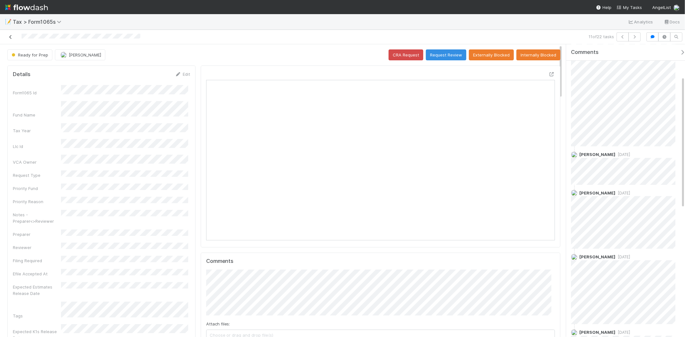
click at [10, 36] on icon at bounding box center [10, 37] width 6 height 4
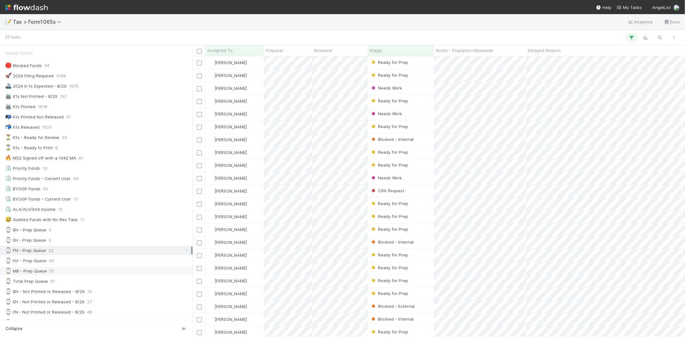
click at [62, 271] on div "⌚ MB - Prep Queue 21" at bounding box center [98, 271] width 186 height 8
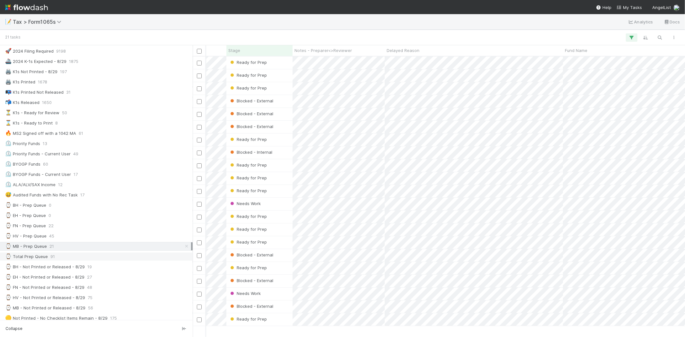
scroll to position [36, 0]
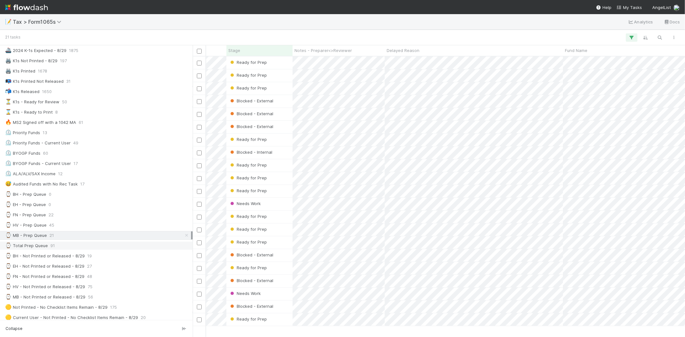
click at [51, 249] on span "91" at bounding box center [52, 246] width 4 height 8
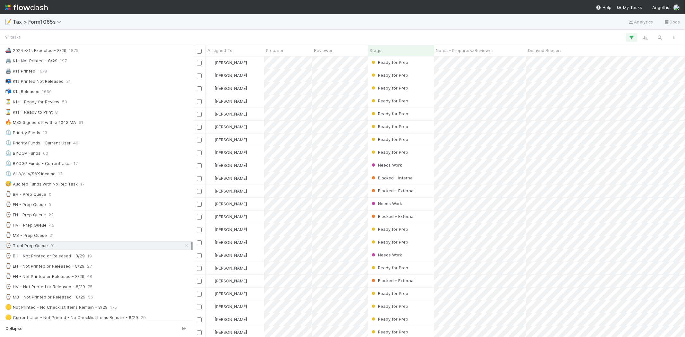
scroll to position [0, 121]
click at [387, 49] on div "Stage" at bounding box center [400, 50] width 63 height 6
click at [389, 62] on div "Sort First → Last" at bounding box center [406, 63] width 73 height 10
click at [235, 151] on span "[PERSON_NAME]" at bounding box center [230, 152] width 32 height 5
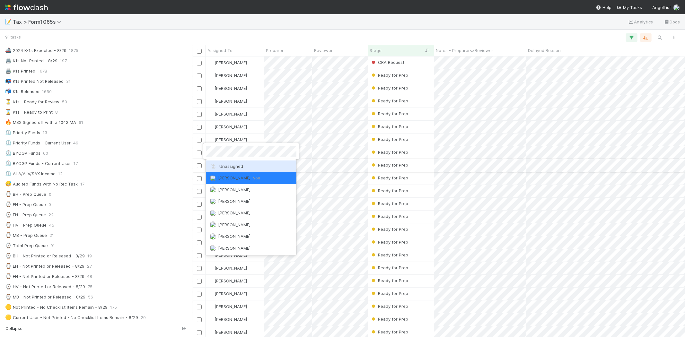
click at [245, 165] on div "Unassigned" at bounding box center [251, 166] width 91 height 12
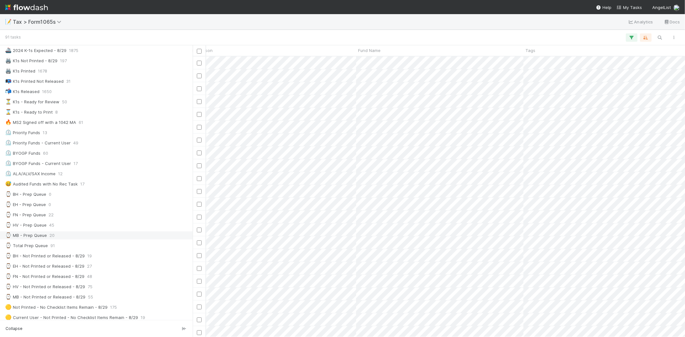
click at [81, 239] on div "⌚ MB - Prep Queue 20" at bounding box center [98, 235] width 186 height 8
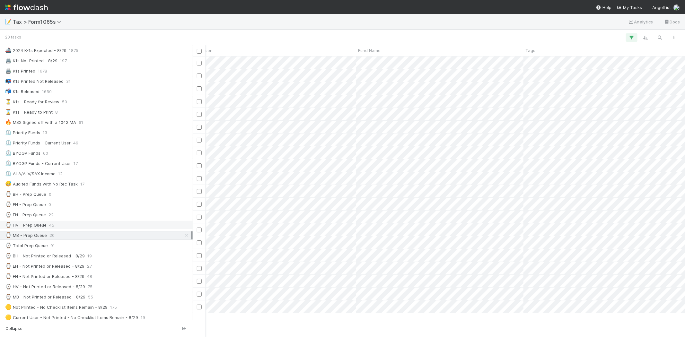
click at [78, 225] on div "⌚ HV - Prep Queue 45" at bounding box center [98, 225] width 186 height 8
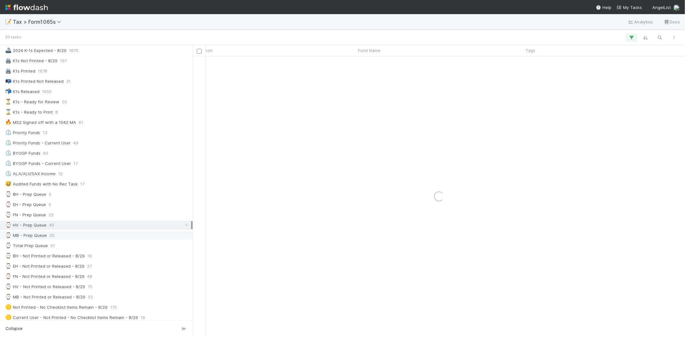
click at [82, 232] on div "⌚ MB - Prep Queue 20" at bounding box center [98, 235] width 186 height 8
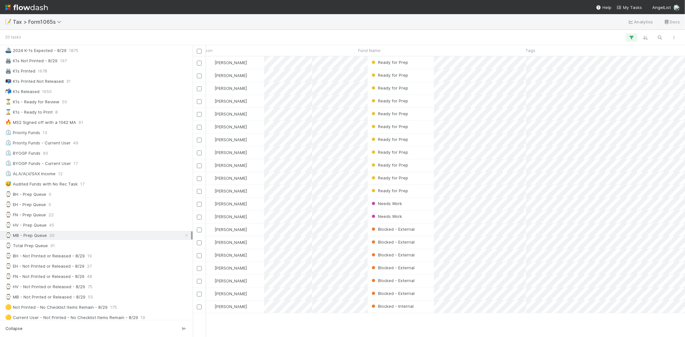
scroll to position [275, 487]
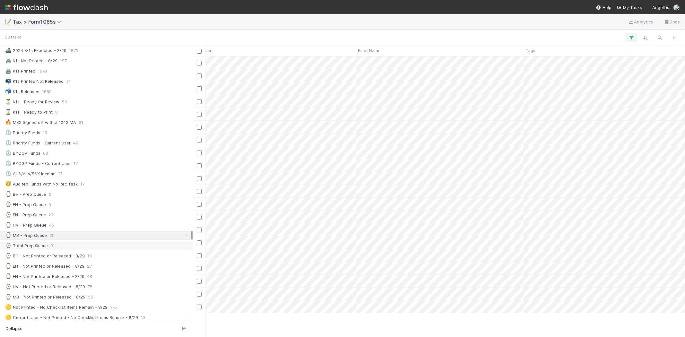
click at [88, 243] on div "⌚ Total Prep Queue 91" at bounding box center [98, 246] width 186 height 8
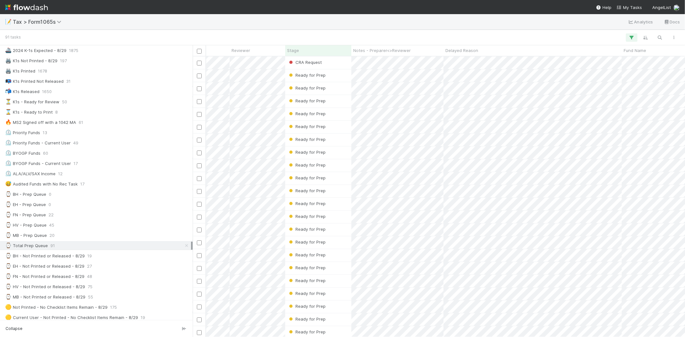
scroll to position [0, 103]
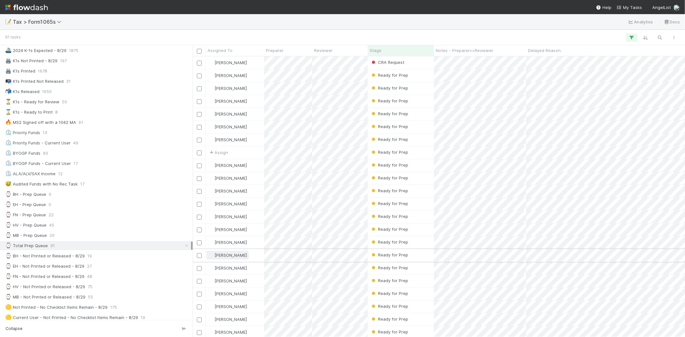
click at [222, 254] on span "[PERSON_NAME]" at bounding box center [230, 255] width 32 height 5
click at [231, 268] on span "[PERSON_NAME] you" at bounding box center [239, 268] width 42 height 5
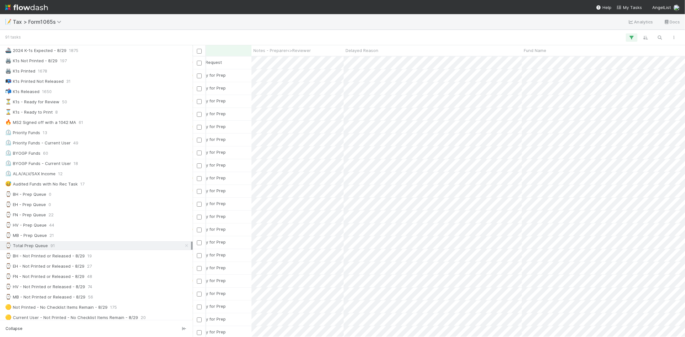
scroll to position [0, 80]
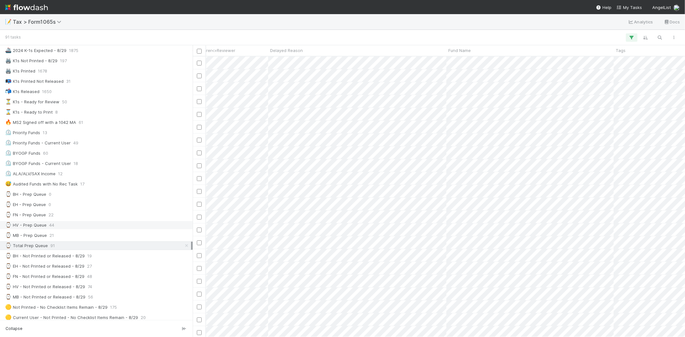
click at [57, 229] on div "⌚ HV - Prep Queue 44" at bounding box center [98, 225] width 186 height 8
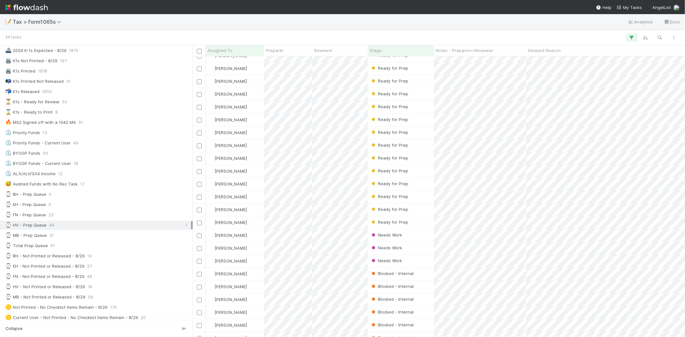
scroll to position [71, 315]
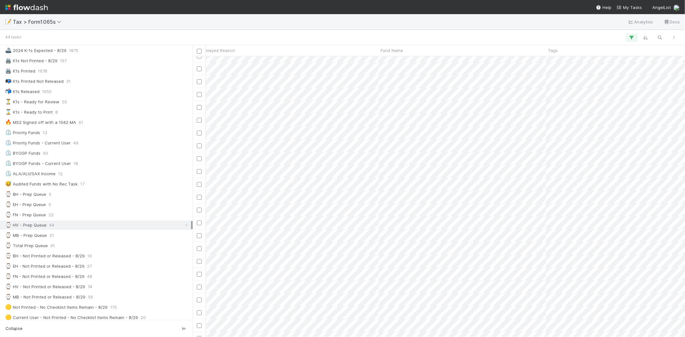
drag, startPoint x: 289, startPoint y: 334, endPoint x: 335, endPoint y: 33, distance: 304.2
click at [335, 34] on div at bounding box center [350, 37] width 660 height 8
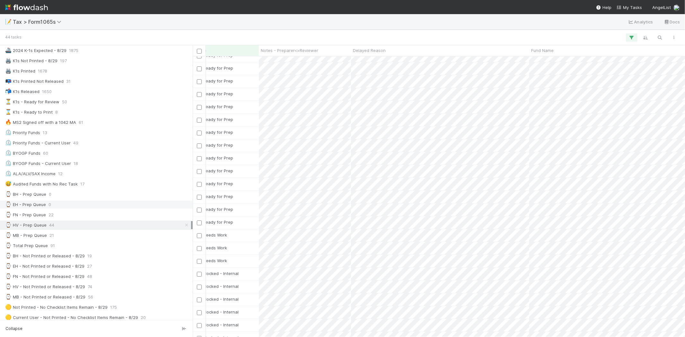
click at [122, 209] on div "⌚ EH - Prep Queue 0" at bounding box center [98, 205] width 186 height 8
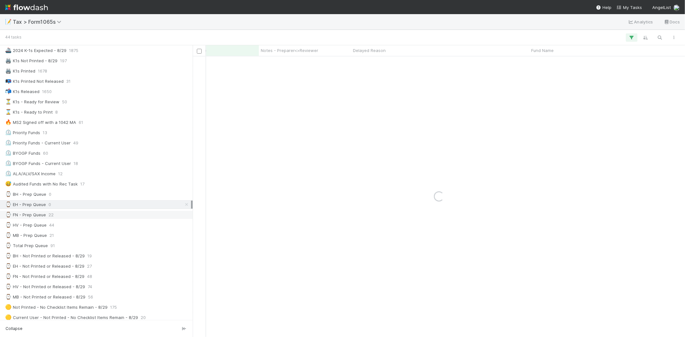
click at [120, 219] on div "⌚ FN - Prep Queue 22" at bounding box center [98, 215] width 186 height 8
click at [128, 232] on div "⌚ MB - Prep Queue 21" at bounding box center [98, 235] width 186 height 8
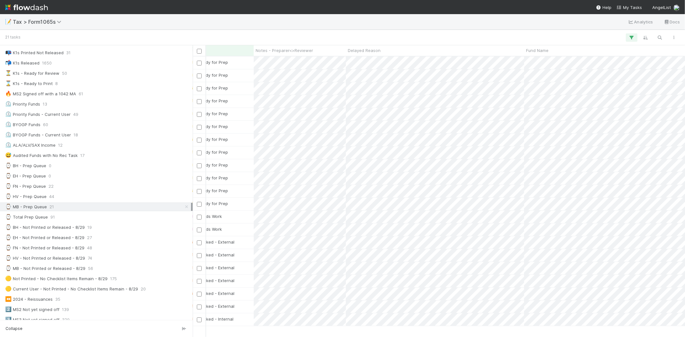
scroll to position [71, 0]
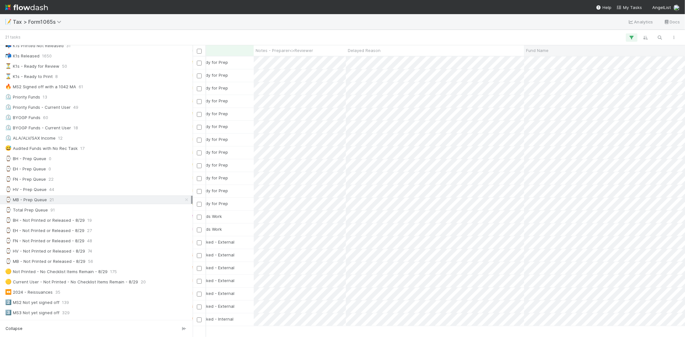
click at [552, 47] on div "Fund Name" at bounding box center [608, 50] width 164 height 6
click at [550, 60] on div "Sort A → Z" at bounding box center [562, 63] width 73 height 10
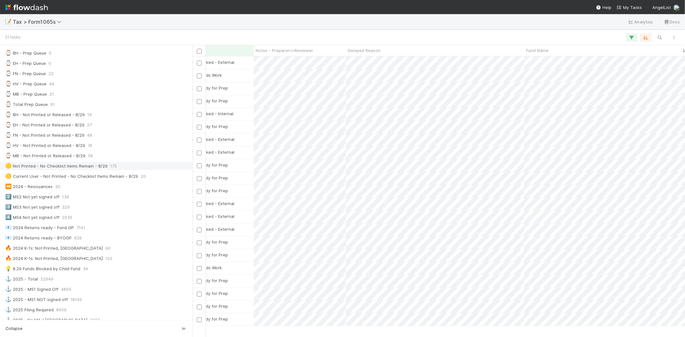
scroll to position [178, 0]
click at [50, 105] on span "91" at bounding box center [52, 103] width 4 height 8
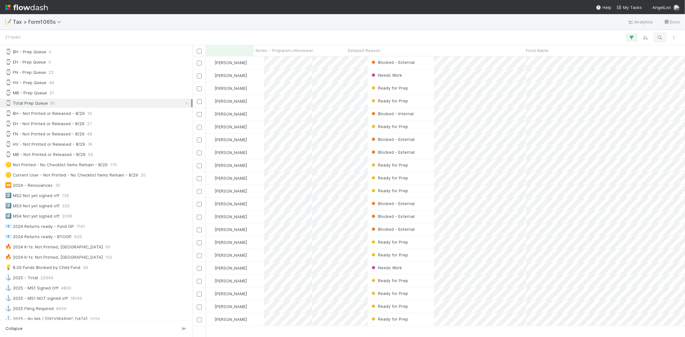
click at [660, 39] on icon "button" at bounding box center [659, 38] width 6 height 6
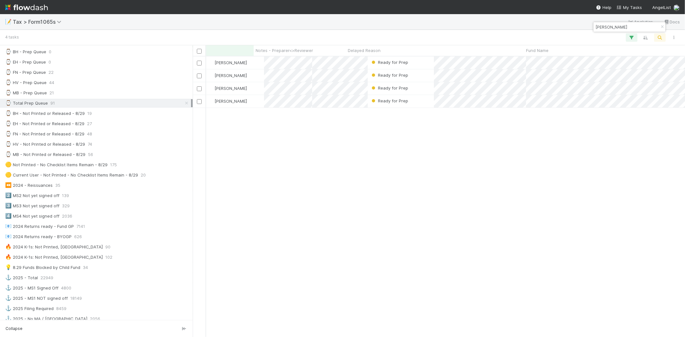
scroll to position [275, 487]
type input "[PERSON_NAME]"
click at [222, 103] on span "[PERSON_NAME]" at bounding box center [230, 101] width 32 height 5
click at [246, 113] on span "[PERSON_NAME] you" at bounding box center [239, 114] width 42 height 5
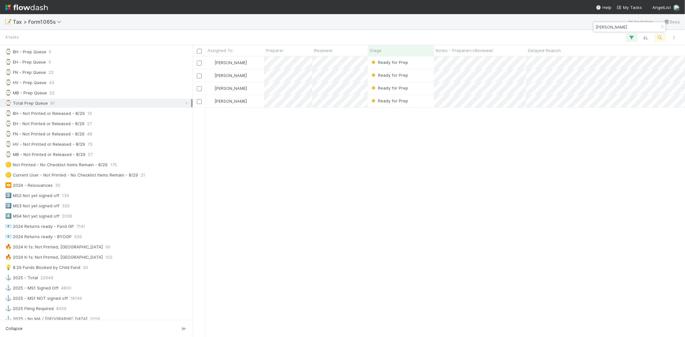
click at [389, 135] on div "[PERSON_NAME] Ready for Prep [DATE] 3:06:29 PM 2 0 1 1 0 2 1 [PERSON_NAME] Read…" at bounding box center [439, 196] width 492 height 280
click at [486, 142] on div "[PERSON_NAME] Ready for Prep [DATE] 3:06:29 PM 2 0 1 1 0 2 1 [PERSON_NAME] Read…" at bounding box center [439, 196] width 492 height 280
click at [660, 24] on button "button" at bounding box center [661, 27] width 7 height 8
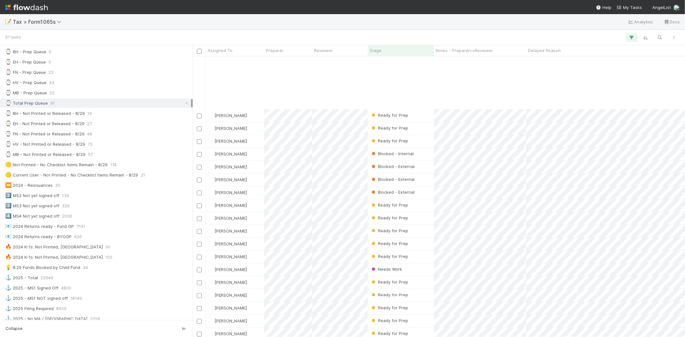
scroll to position [893, 0]
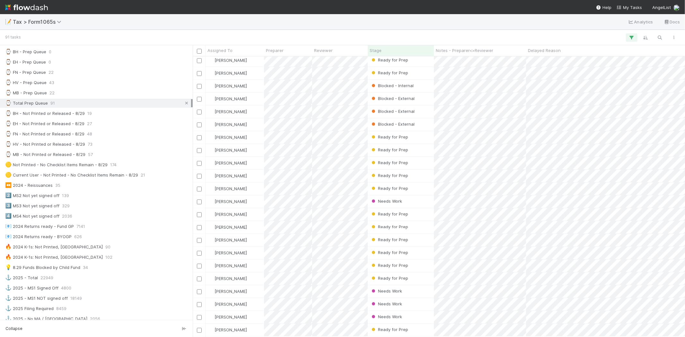
click at [183, 105] on icon at bounding box center [186, 103] width 6 height 4
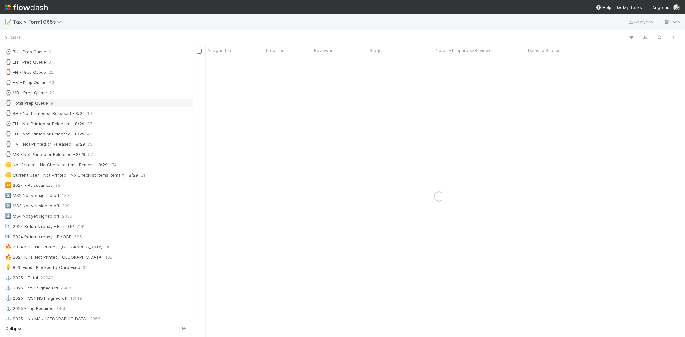
click at [140, 104] on div "⌚ Total Prep Queue 91" at bounding box center [98, 103] width 186 height 8
click at [89, 91] on div "⌚ MB - Prep Queue 22" at bounding box center [98, 93] width 186 height 8
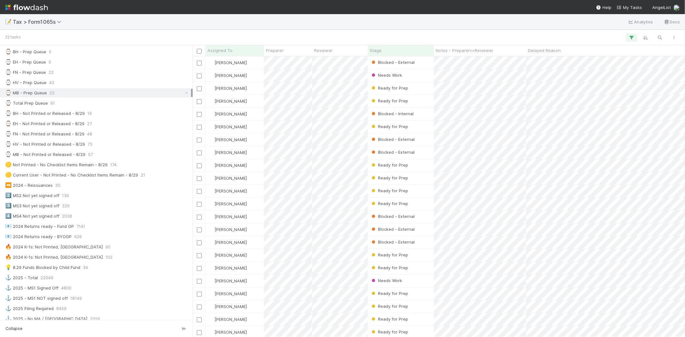
scroll to position [275, 487]
click at [403, 52] on div "Stage" at bounding box center [400, 50] width 63 height 6
click at [405, 60] on div "Sort First → Last" at bounding box center [406, 63] width 73 height 10
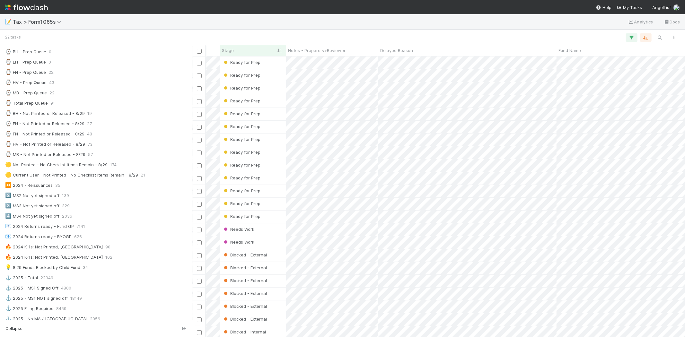
scroll to position [0, 185]
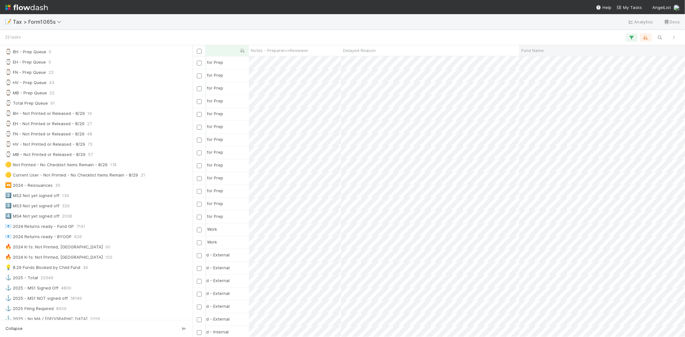
click at [554, 53] on div "Fund Name" at bounding box center [603, 50] width 164 height 6
click at [553, 60] on div "Sort A → Z" at bounding box center [557, 63] width 73 height 10
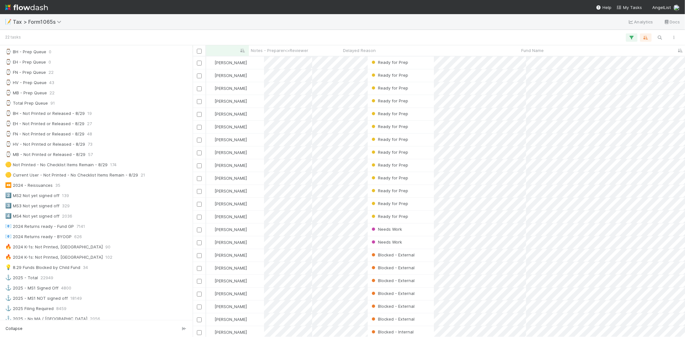
scroll to position [275, 487]
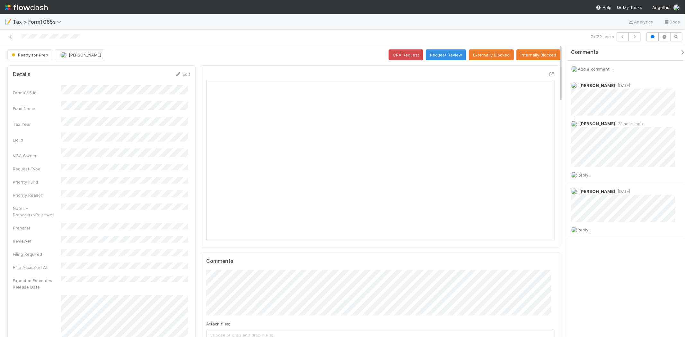
scroll to position [125, 340]
click at [622, 36] on icon "button" at bounding box center [622, 37] width 6 height 4
click at [621, 39] on button "button" at bounding box center [622, 36] width 12 height 9
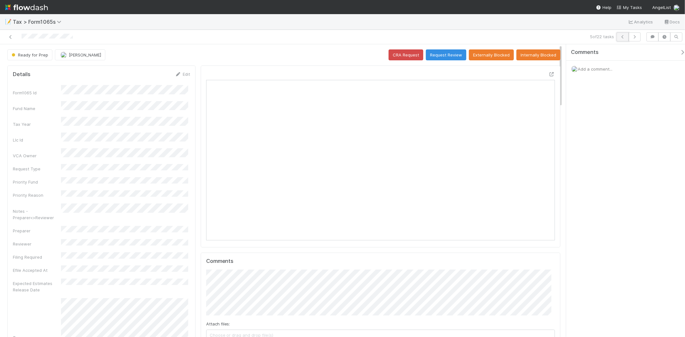
click at [622, 39] on icon "button" at bounding box center [622, 37] width 6 height 4
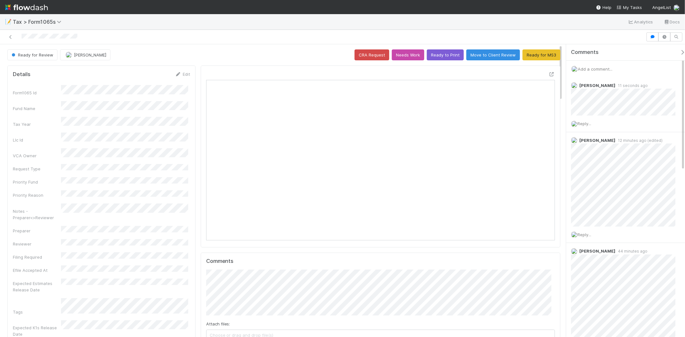
scroll to position [125, 340]
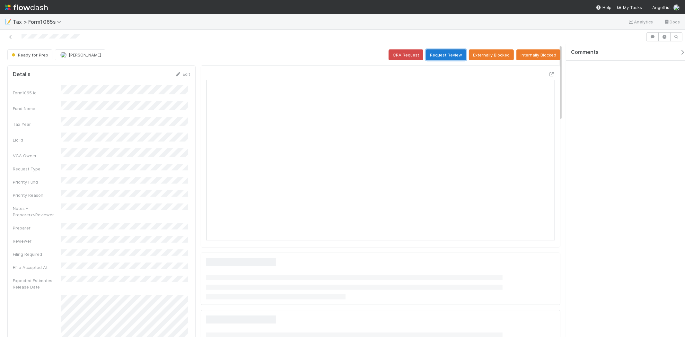
click at [436, 51] on button "Request Review" at bounding box center [446, 54] width 40 height 11
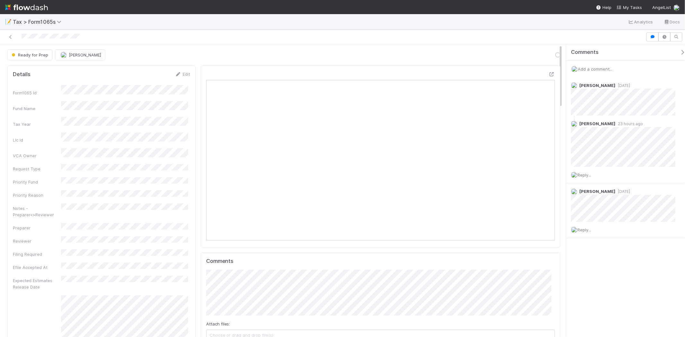
scroll to position [125, 340]
